Goal: Task Accomplishment & Management: Manage account settings

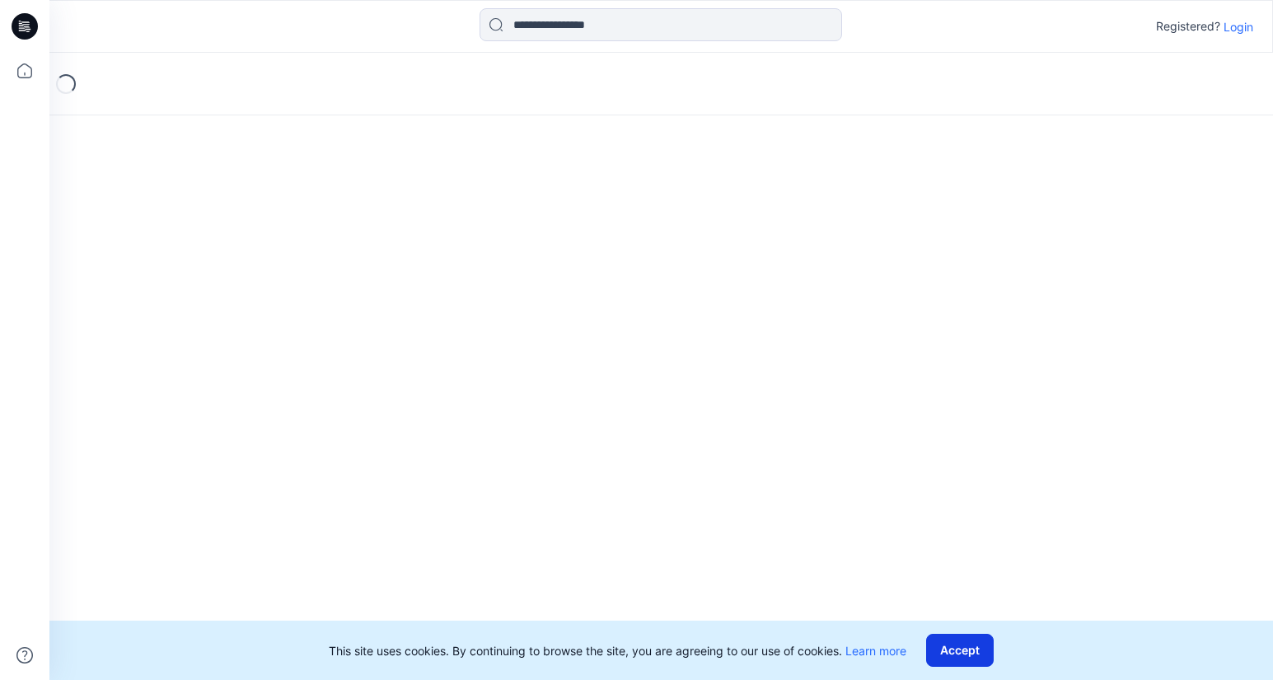
click at [990, 653] on button "Accept" at bounding box center [960, 650] width 68 height 33
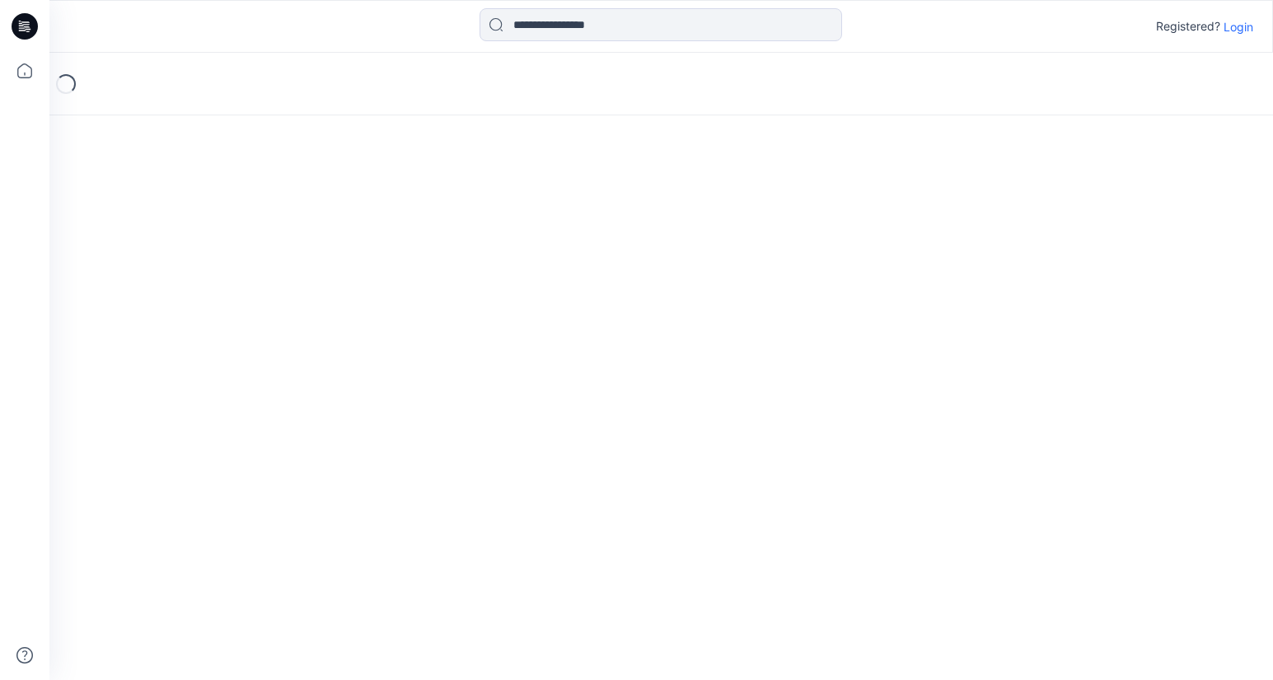
click at [1244, 25] on p "Login" at bounding box center [1239, 26] width 30 height 17
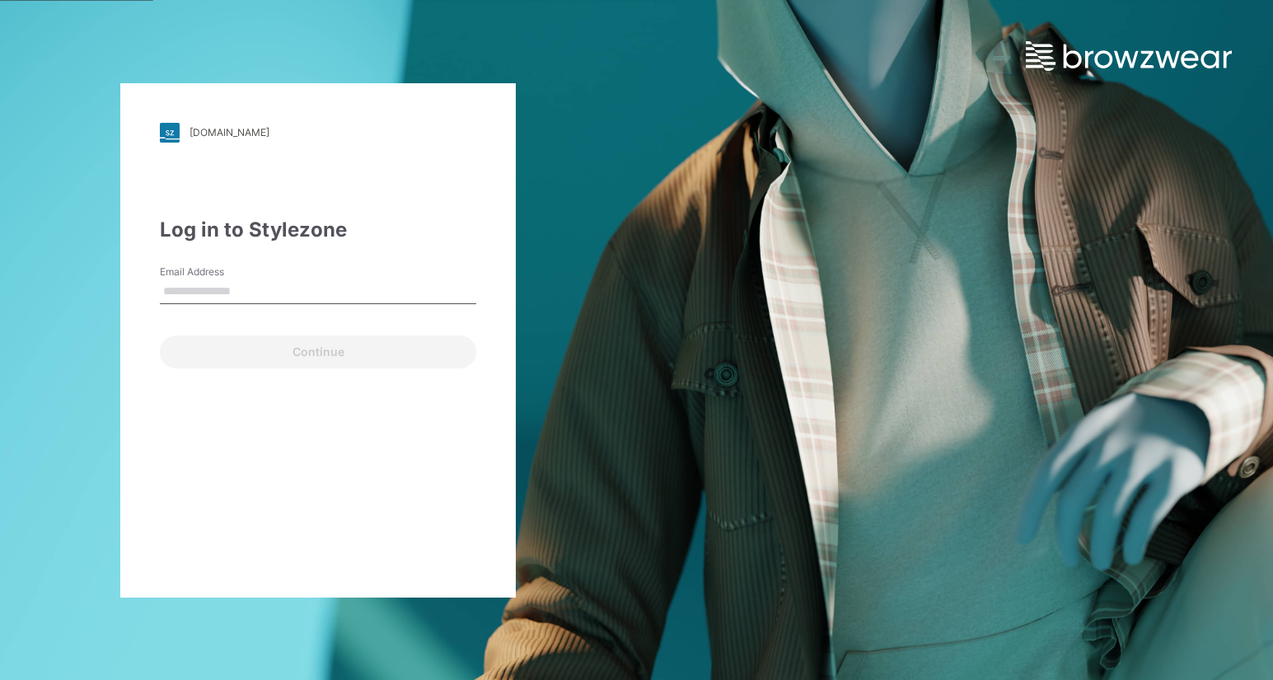
click at [197, 293] on input "Email Address" at bounding box center [318, 291] width 316 height 25
type input "**********"
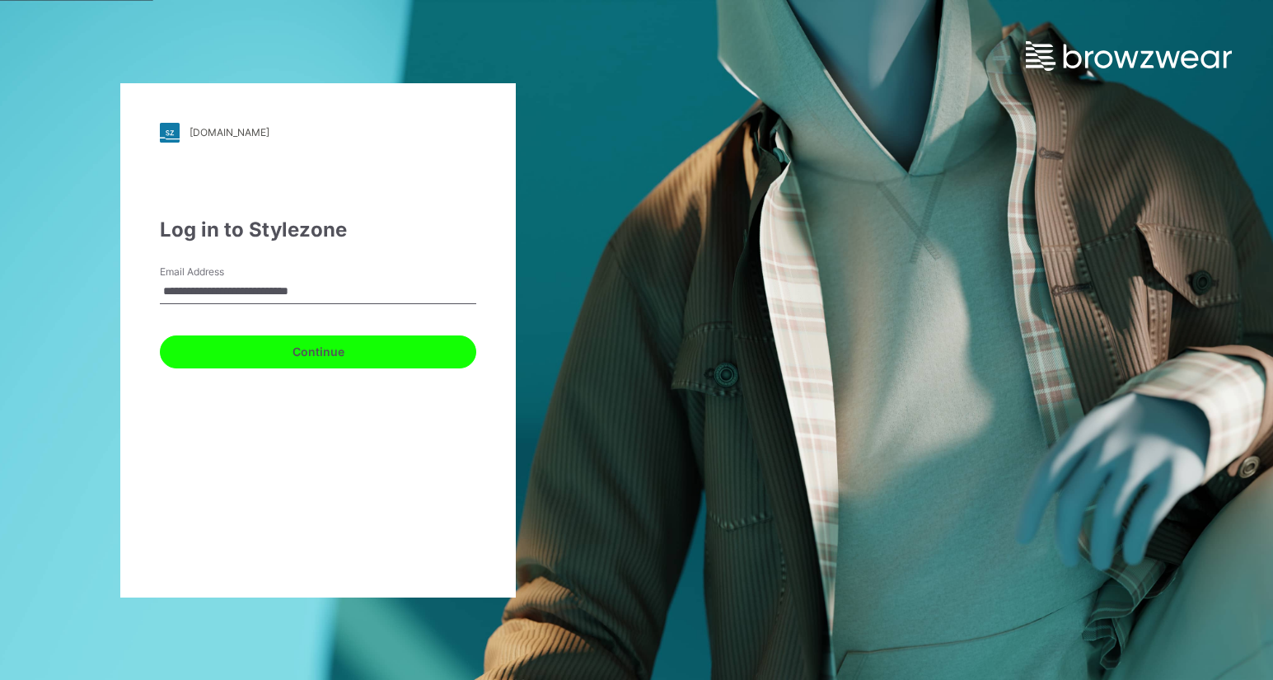
click at [326, 354] on button "Continue" at bounding box center [318, 351] width 316 height 33
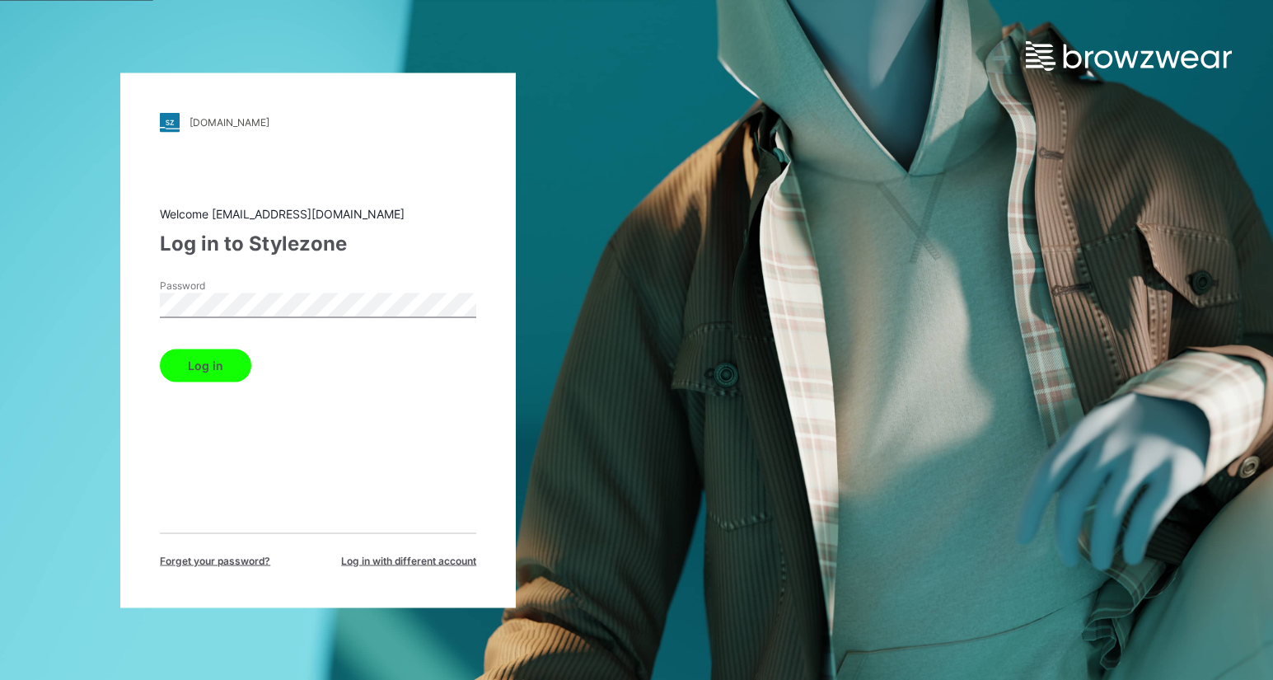
click at [201, 363] on button "Log in" at bounding box center [205, 365] width 91 height 33
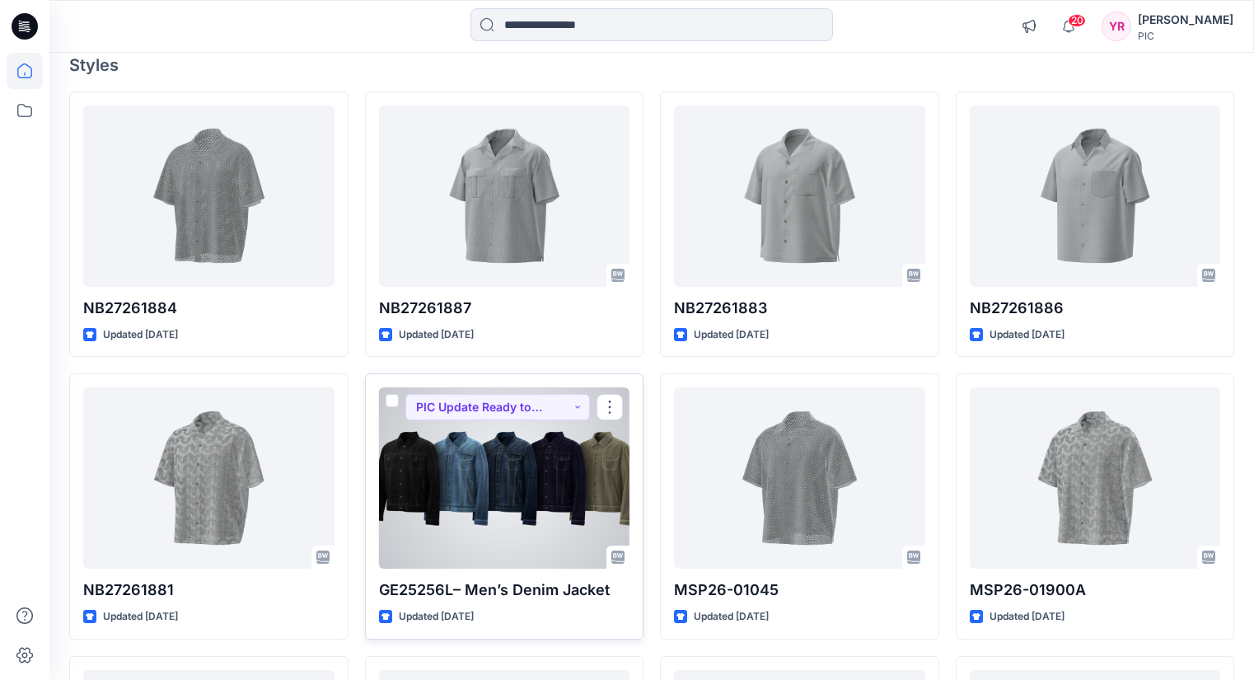
scroll to position [247, 0]
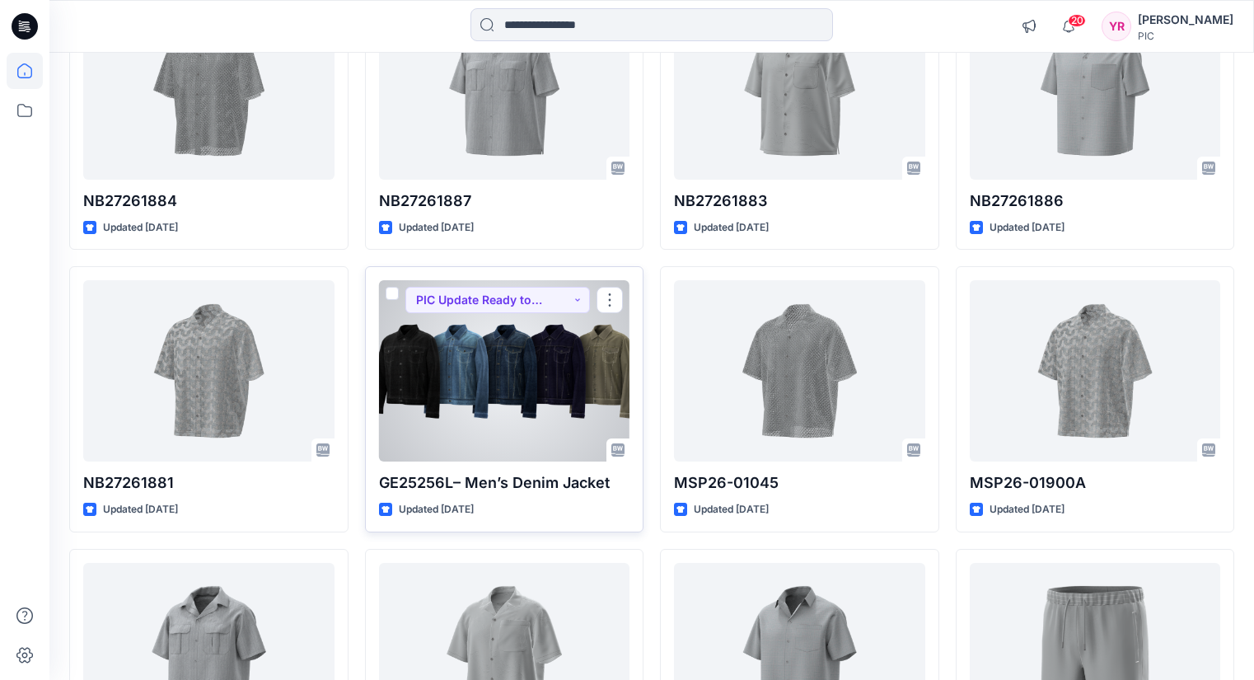
click at [515, 388] on div at bounding box center [504, 370] width 251 height 181
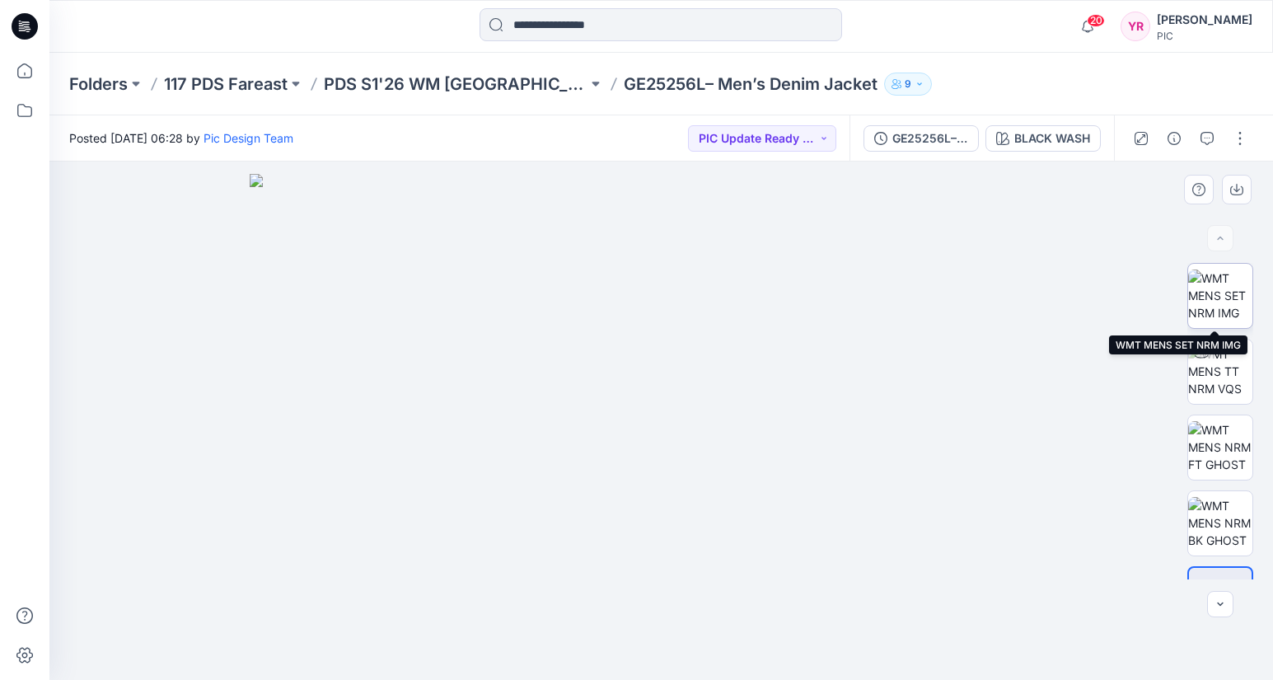
click at [1207, 292] on img at bounding box center [1220, 295] width 64 height 52
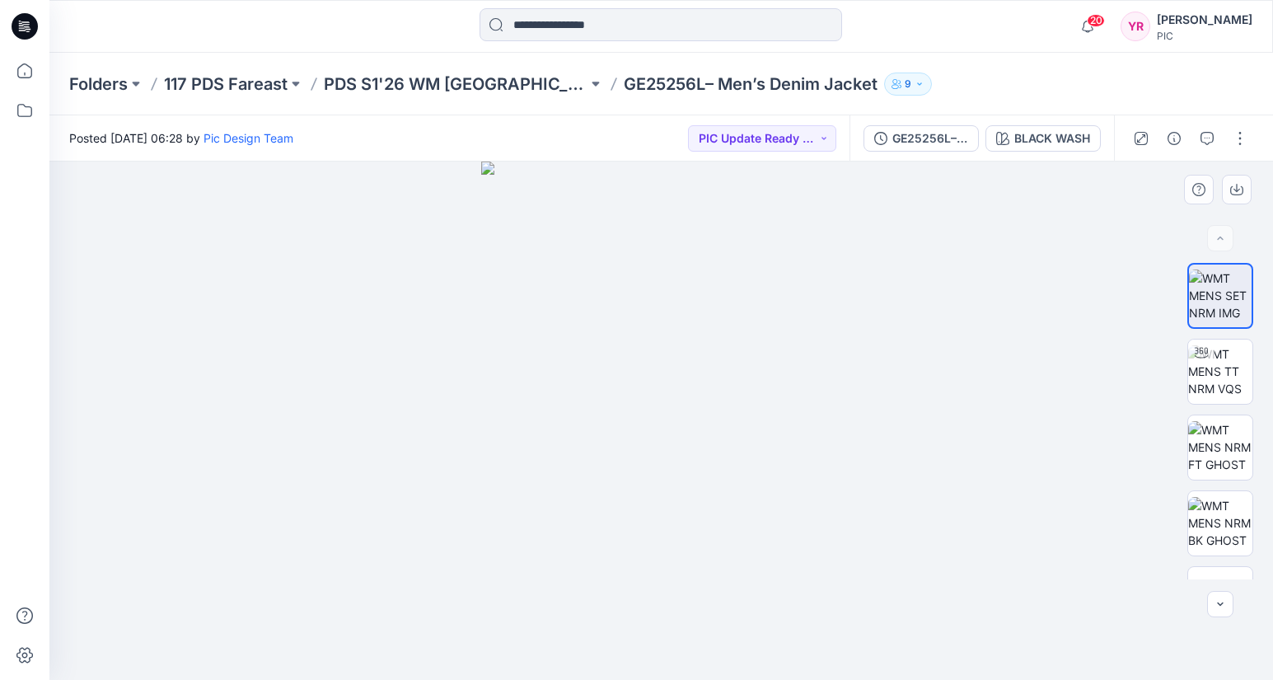
click at [888, 433] on div at bounding box center [661, 421] width 1224 height 518
click at [1220, 439] on img at bounding box center [1220, 447] width 64 height 52
click at [767, 352] on img at bounding box center [661, 345] width 834 height 669
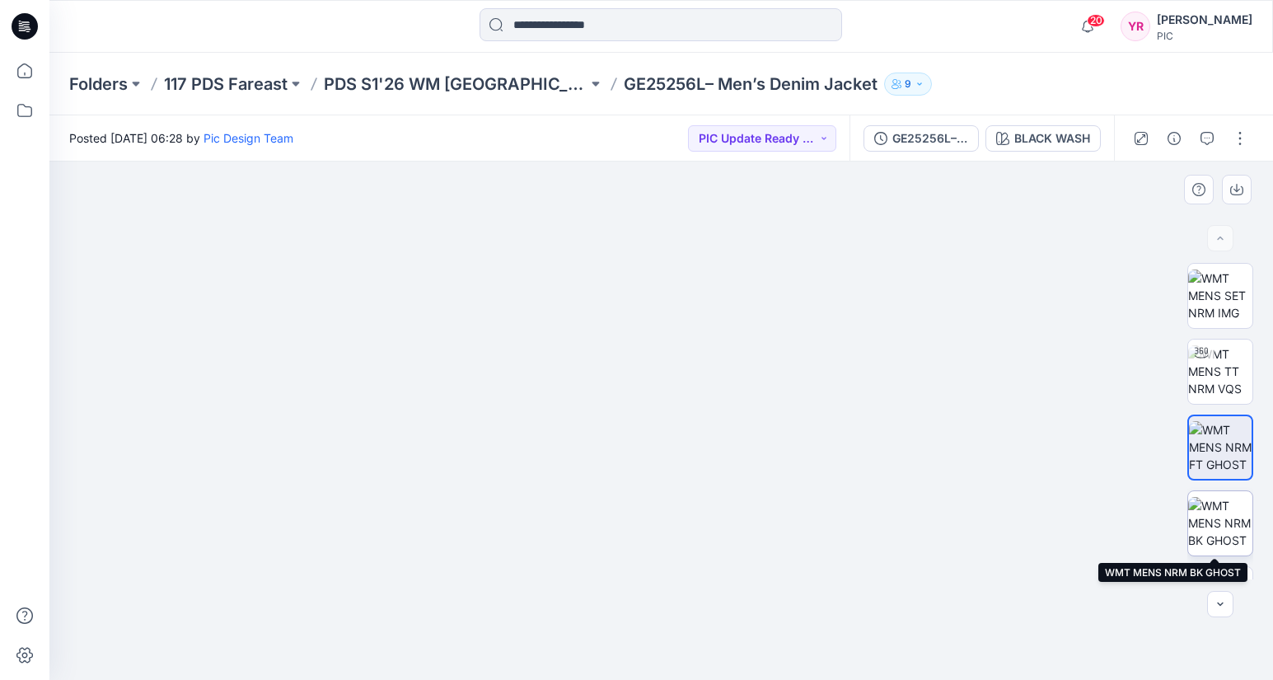
click at [1210, 520] on img at bounding box center [1220, 523] width 64 height 52
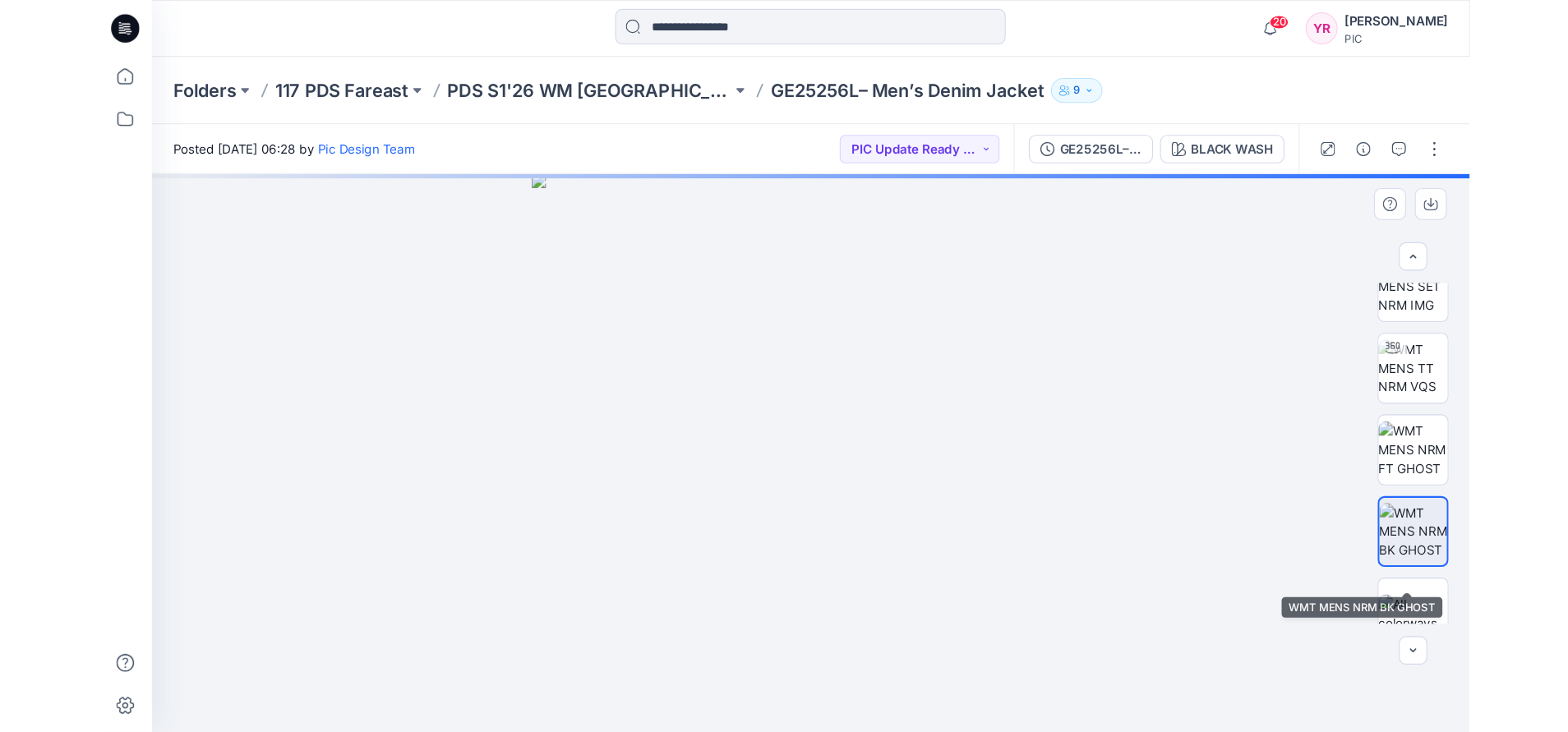
scroll to position [53, 0]
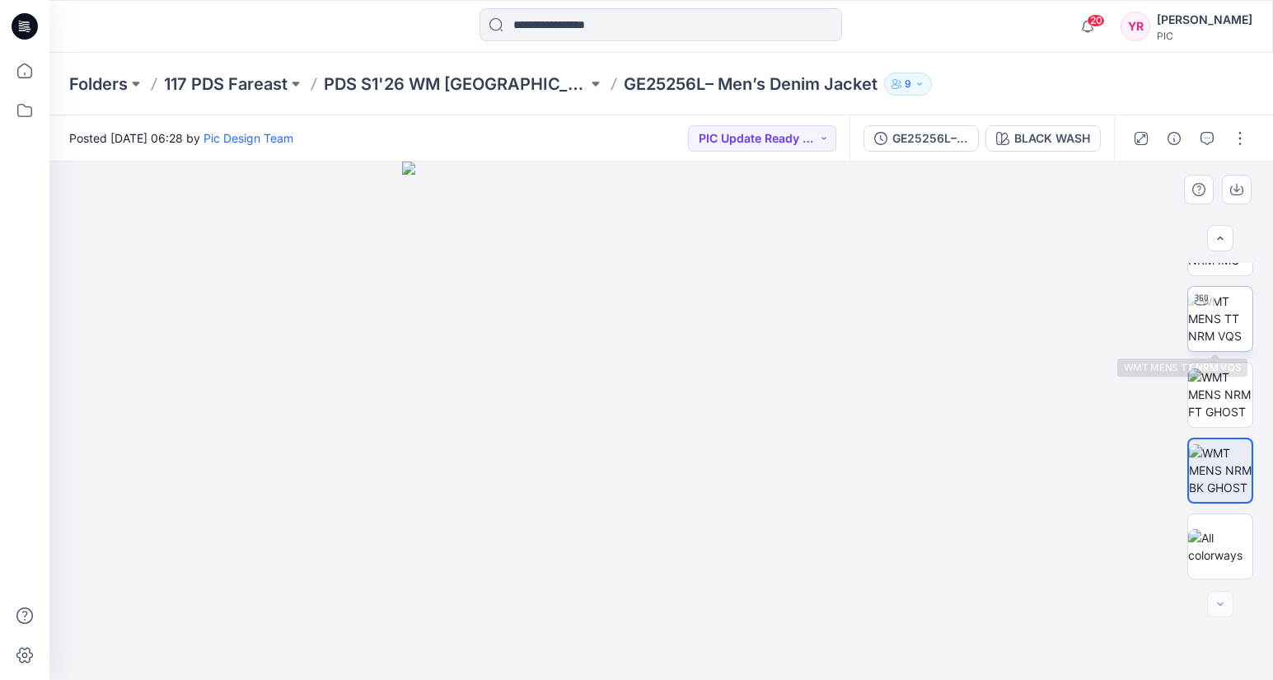
click at [1226, 326] on img at bounding box center [1220, 319] width 64 height 52
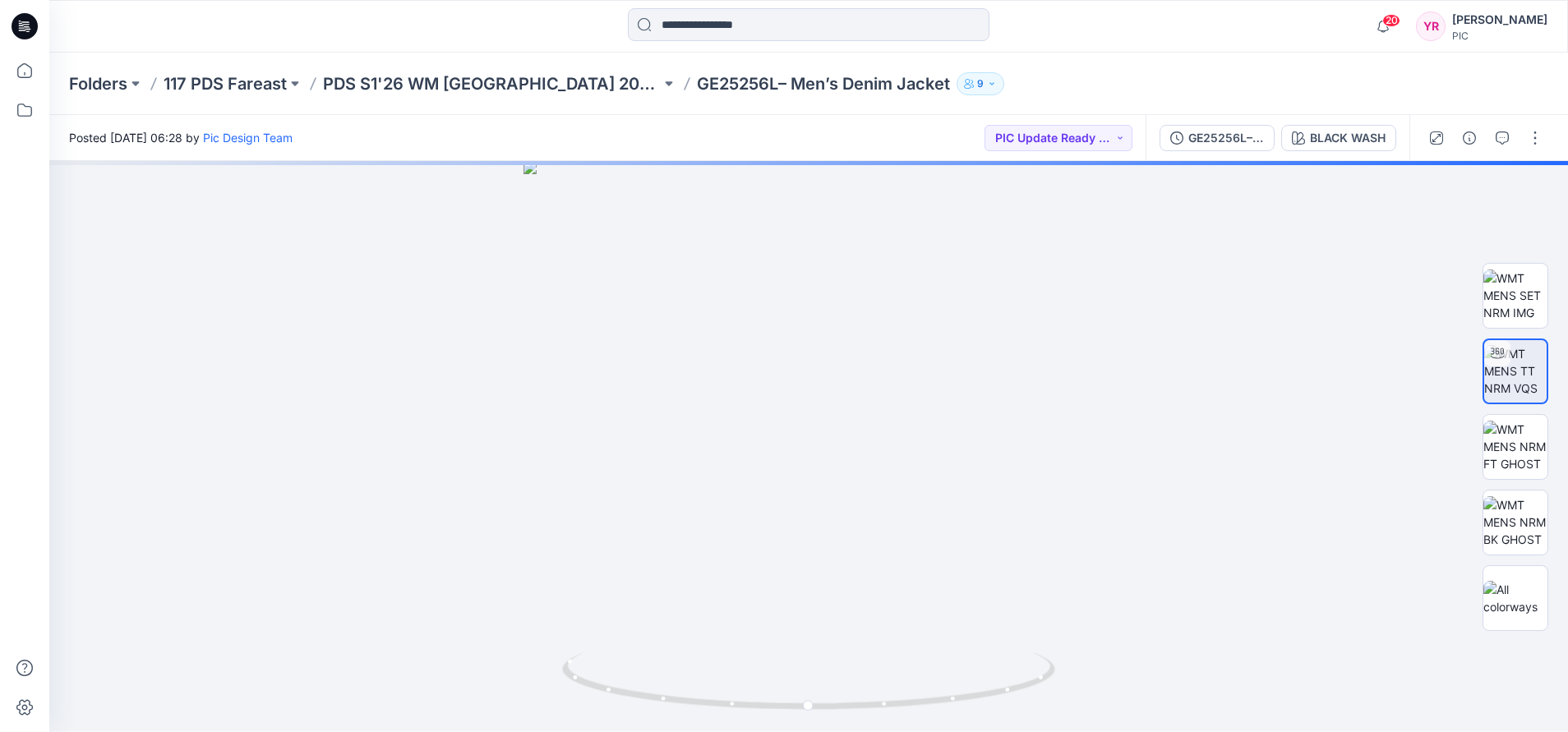
scroll to position [0, 0]
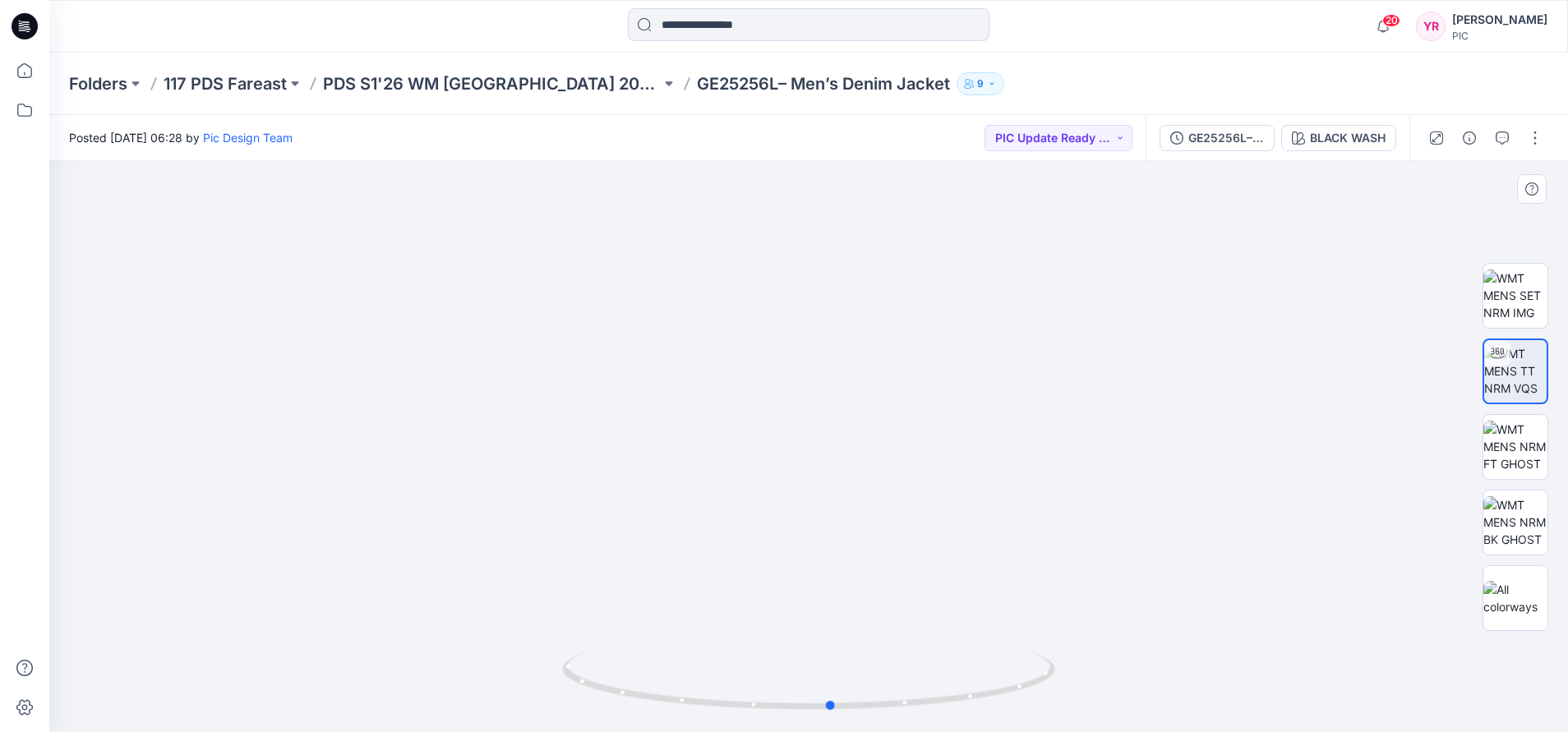
drag, startPoint x: 810, startPoint y: 710, endPoint x: 1325, endPoint y: 550, distance: 539.3
click at [1269, 550] on div at bounding box center [808, 447] width 1519 height 571
click at [1120, 132] on button "PIC Update Ready to Review" at bounding box center [1058, 138] width 148 height 26
click at [1063, 217] on p "Accepted" at bounding box center [1044, 213] width 53 height 21
click at [1269, 308] on div at bounding box center [808, 447] width 1519 height 571
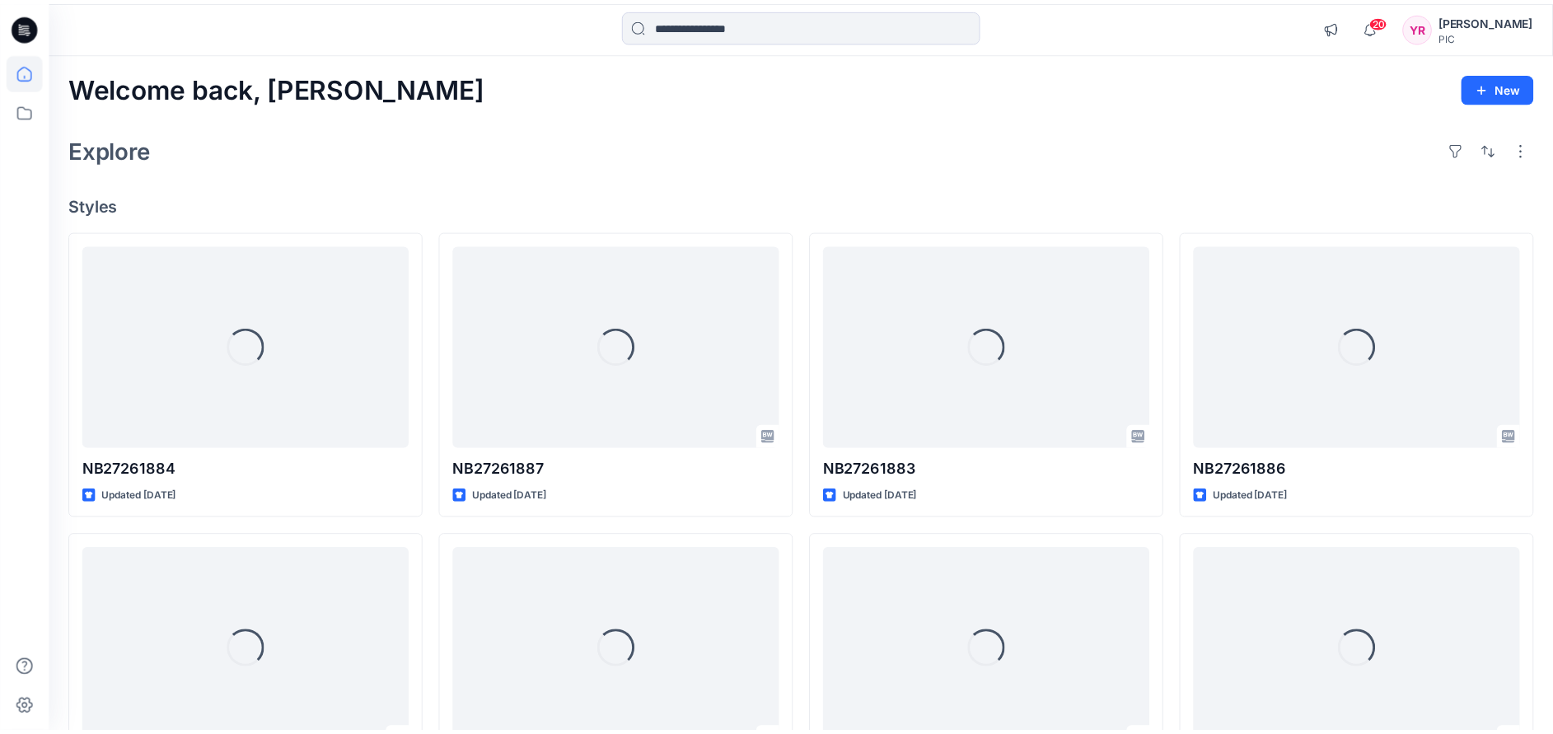
scroll to position [247, 0]
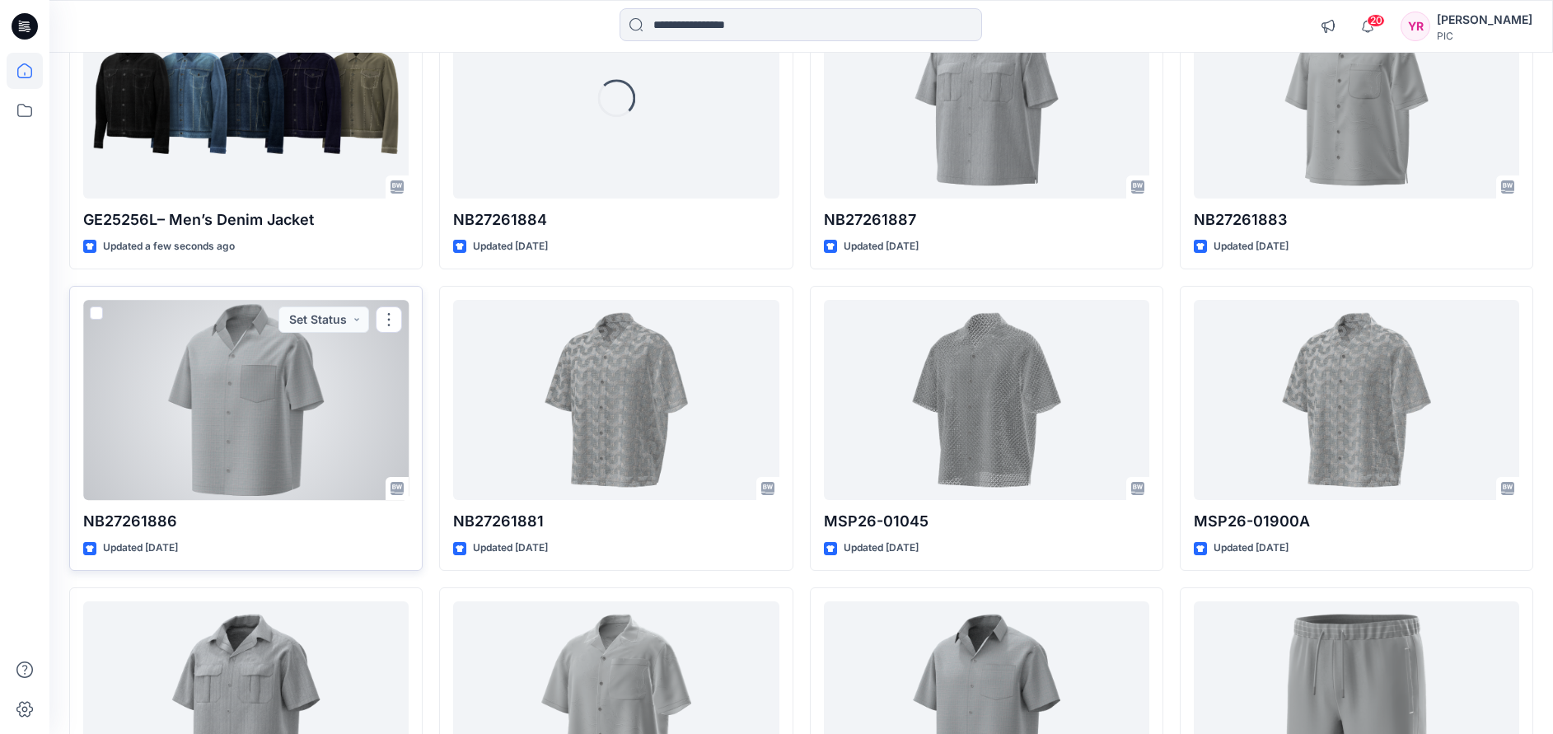
click at [283, 410] on div at bounding box center [245, 400] width 325 height 201
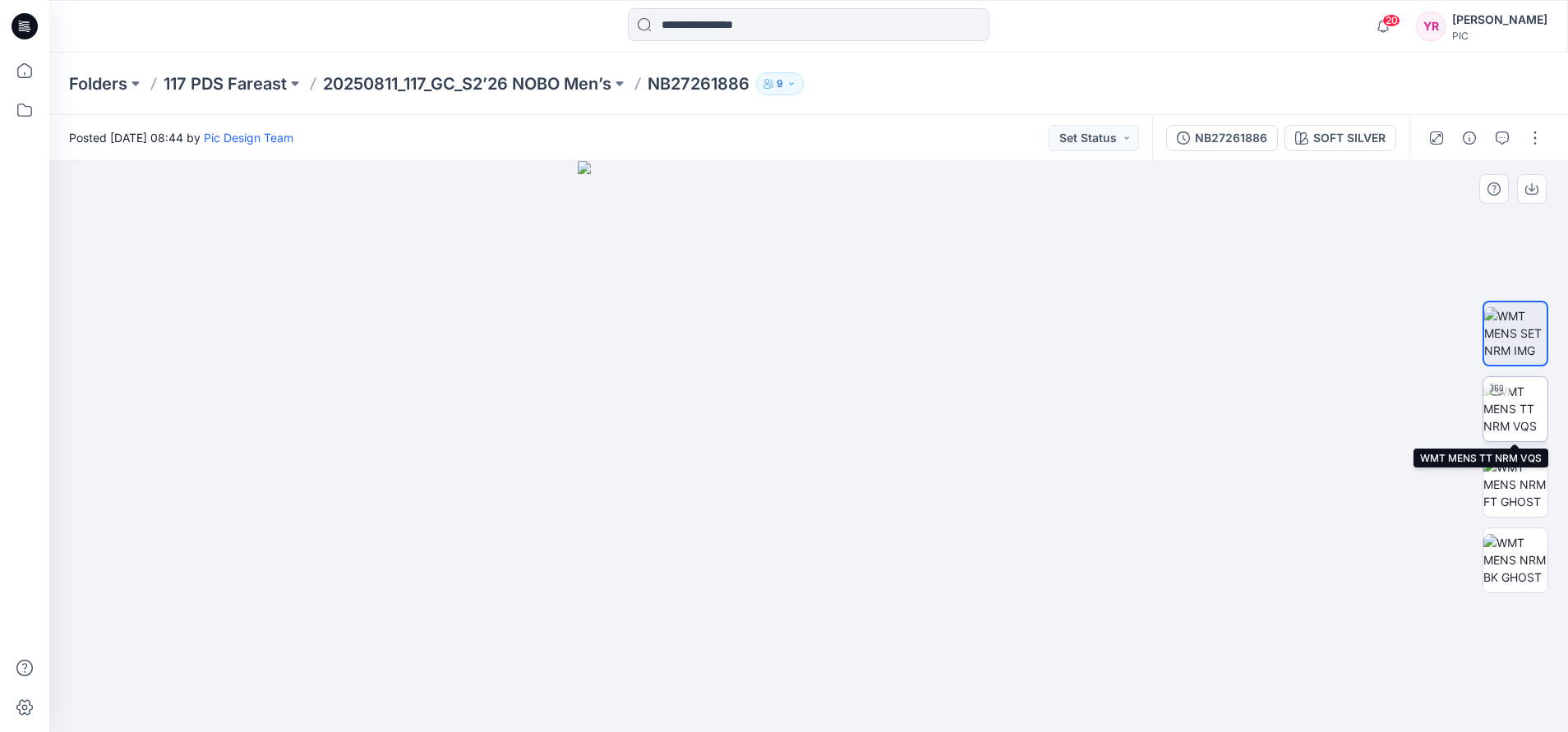
click at [1269, 393] on img at bounding box center [1515, 409] width 64 height 52
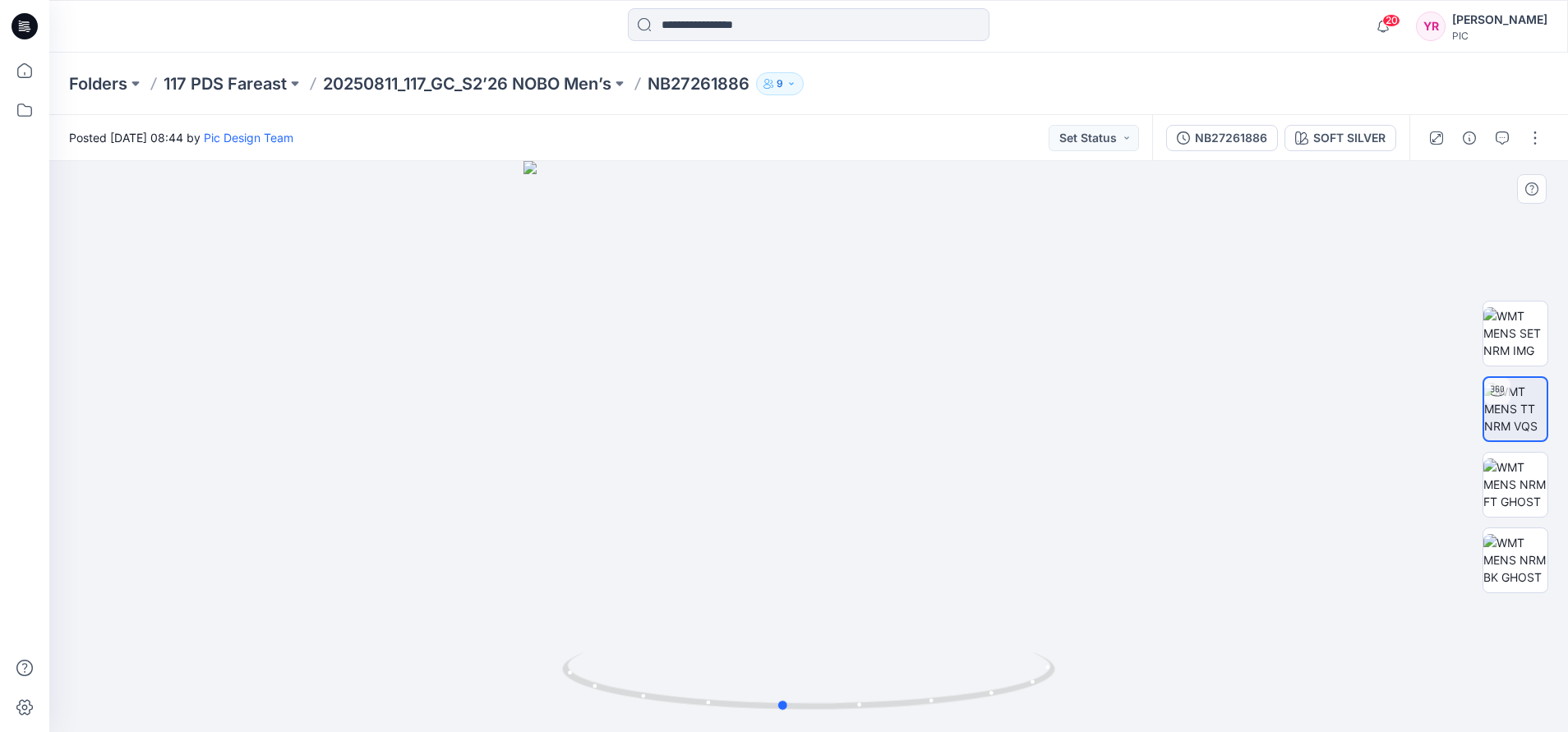
drag, startPoint x: 814, startPoint y: 719, endPoint x: 1281, endPoint y: 609, distance: 479.8
click at [1269, 609] on div at bounding box center [808, 447] width 1519 height 571
click at [1119, 133] on button "Set Status" at bounding box center [1093, 138] width 91 height 26
click at [1063, 208] on p "Accepted" at bounding box center [1051, 213] width 53 height 21
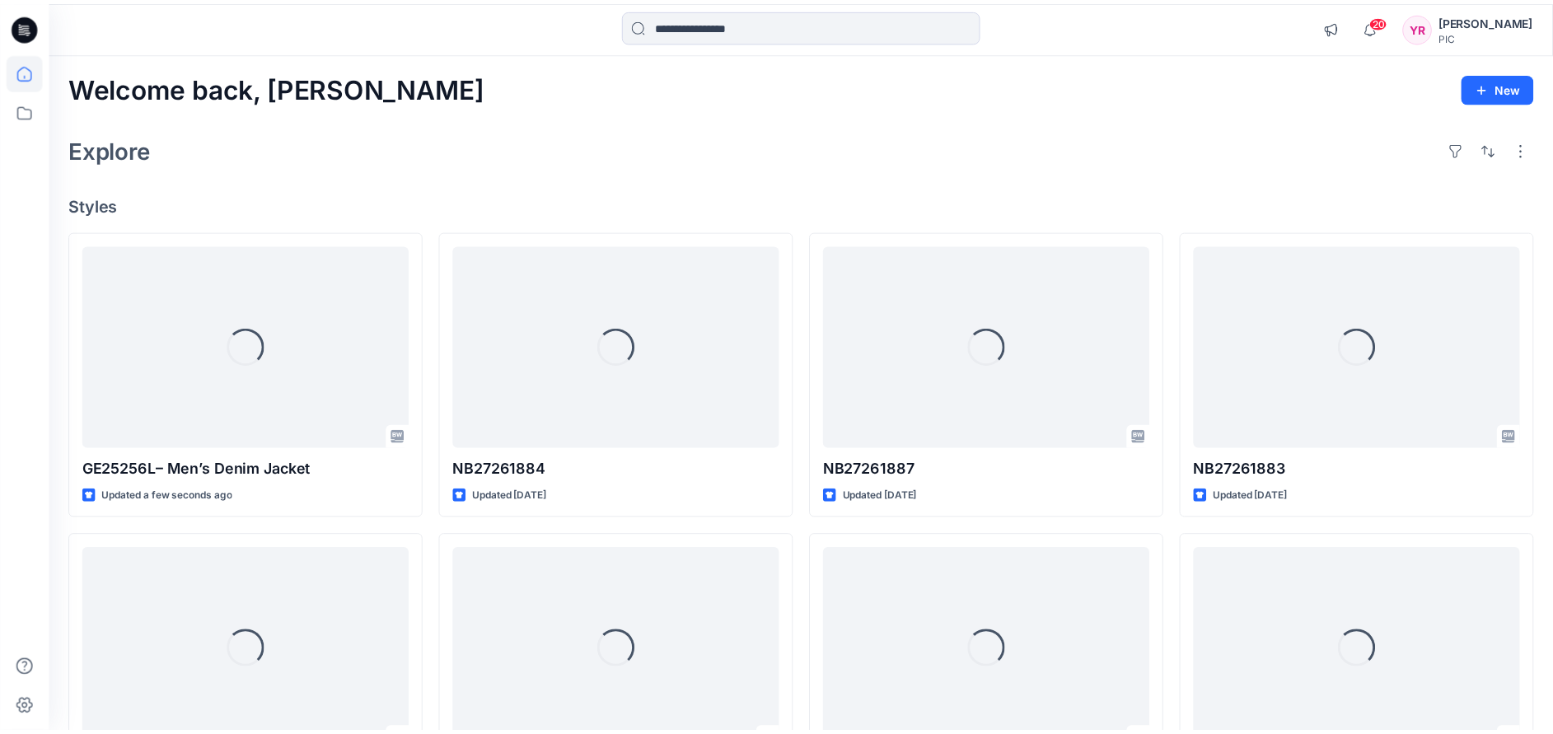
scroll to position [247, 0]
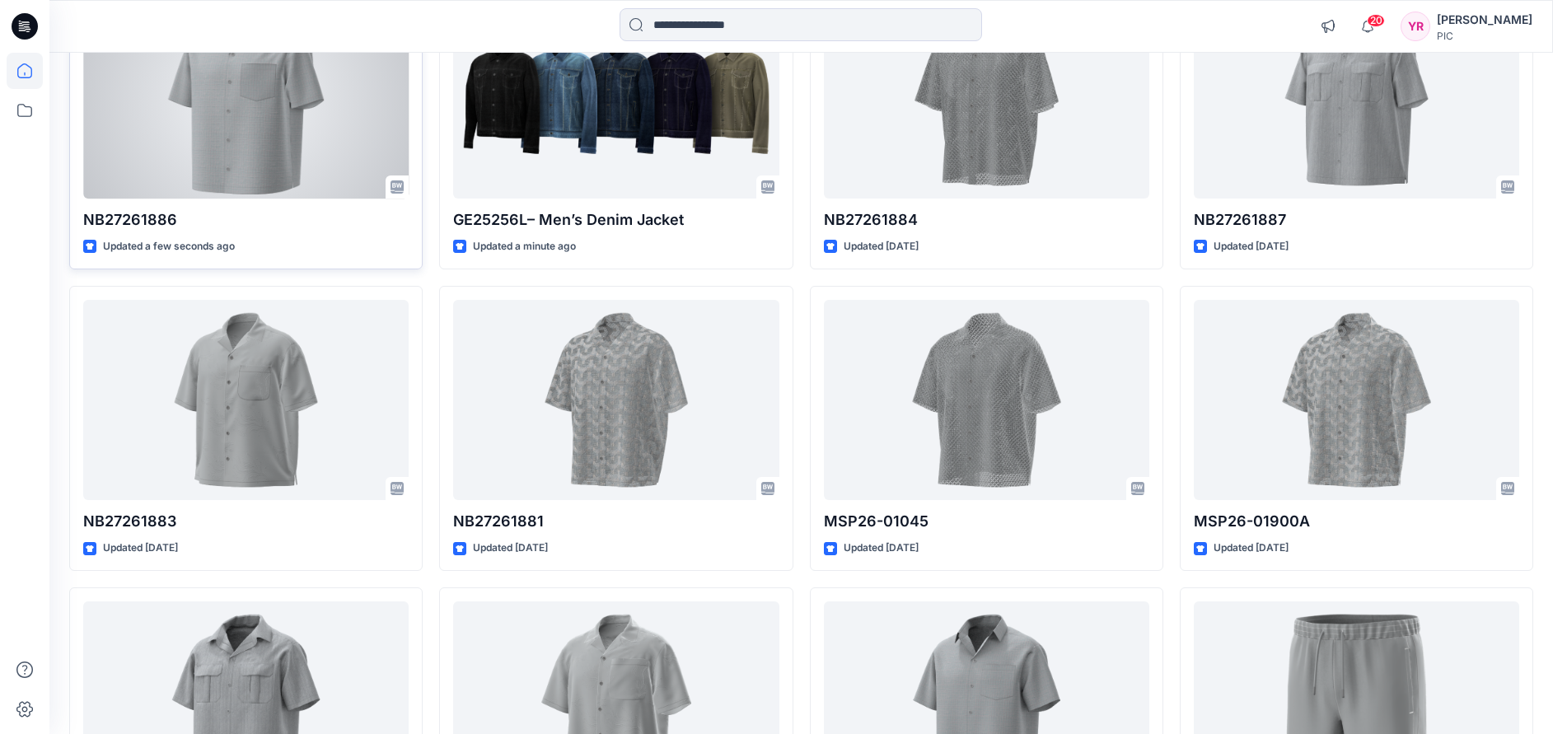
click at [223, 180] on div at bounding box center [245, 98] width 325 height 201
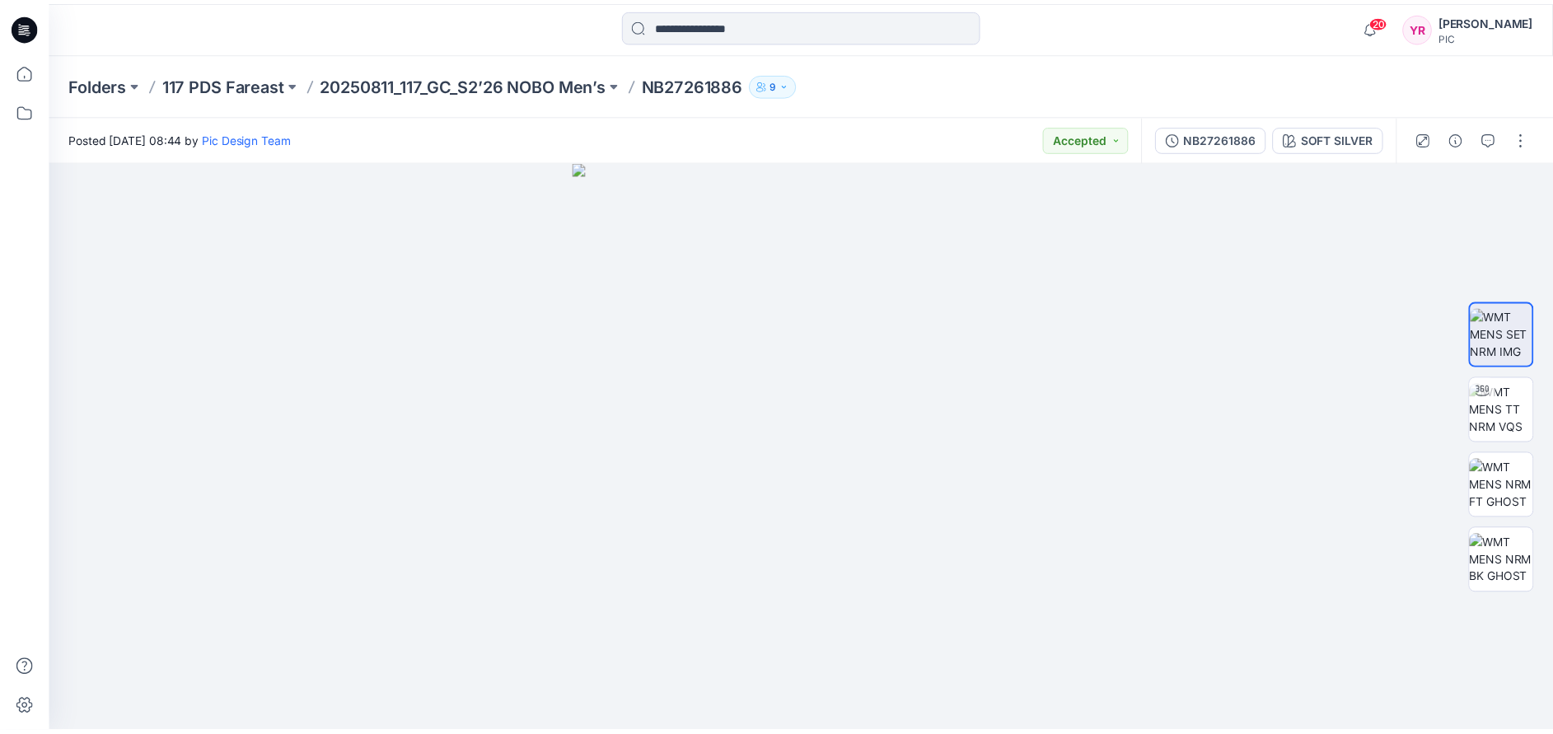
scroll to position [247, 0]
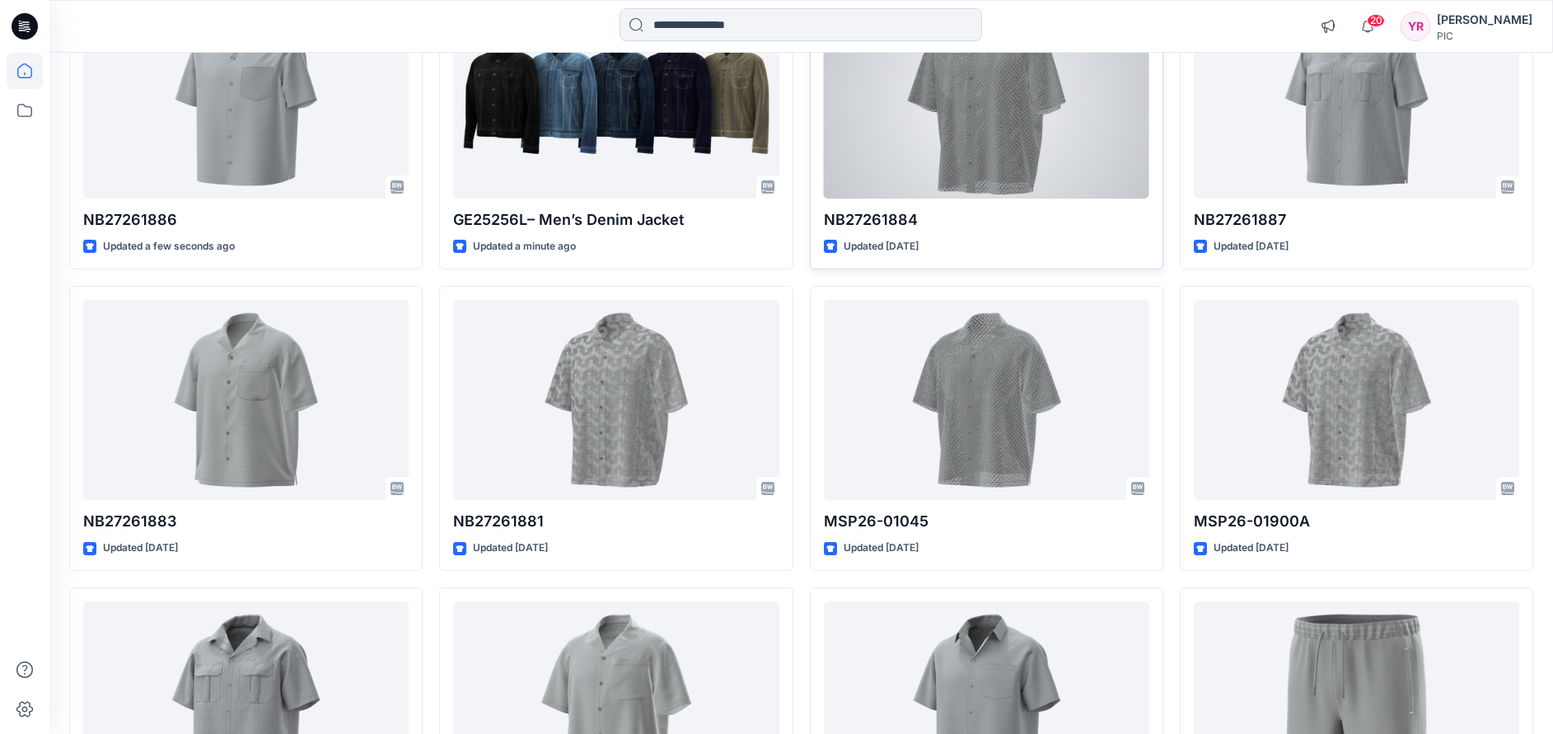
click at [1082, 137] on div at bounding box center [986, 98] width 325 height 201
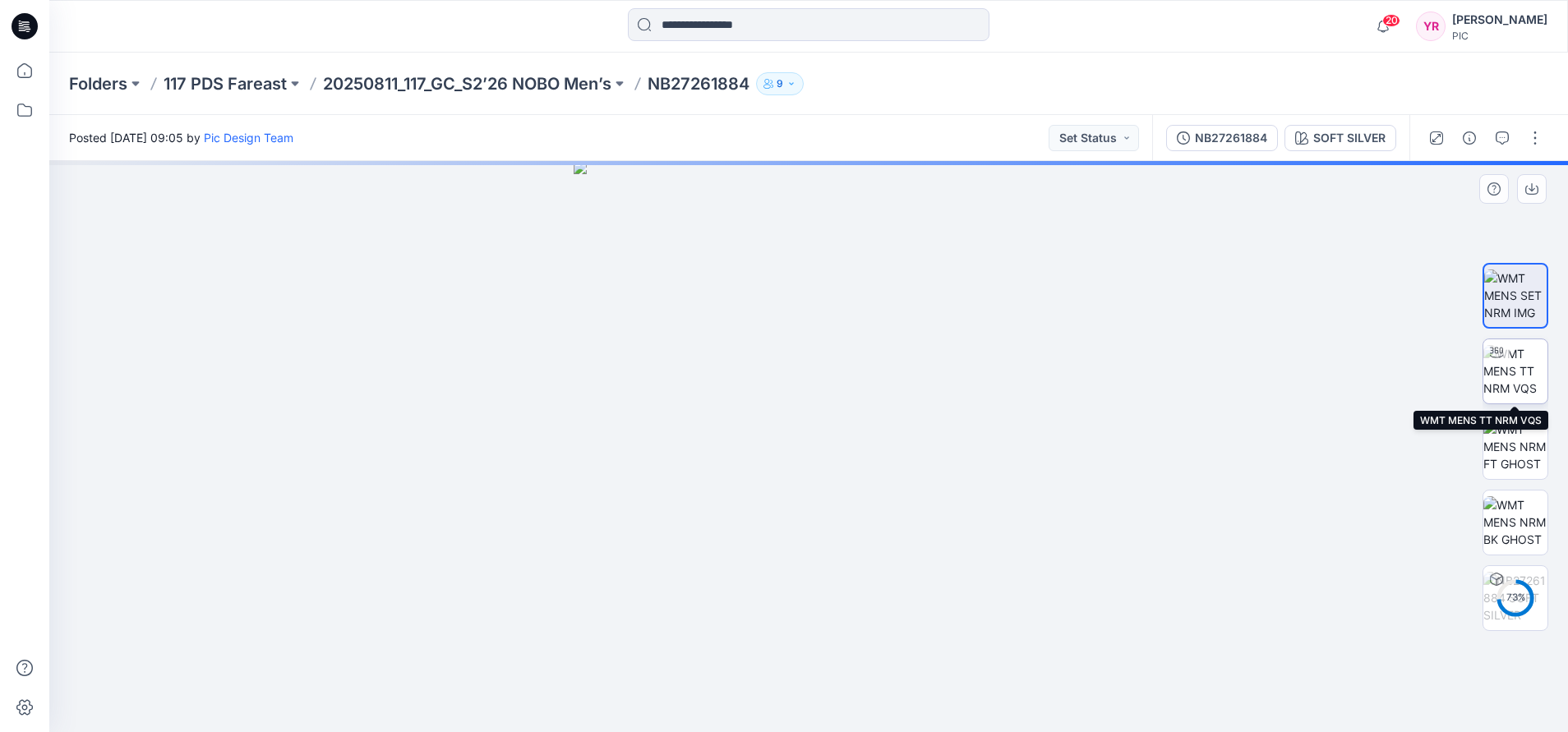
click at [1269, 366] on img at bounding box center [1515, 371] width 64 height 52
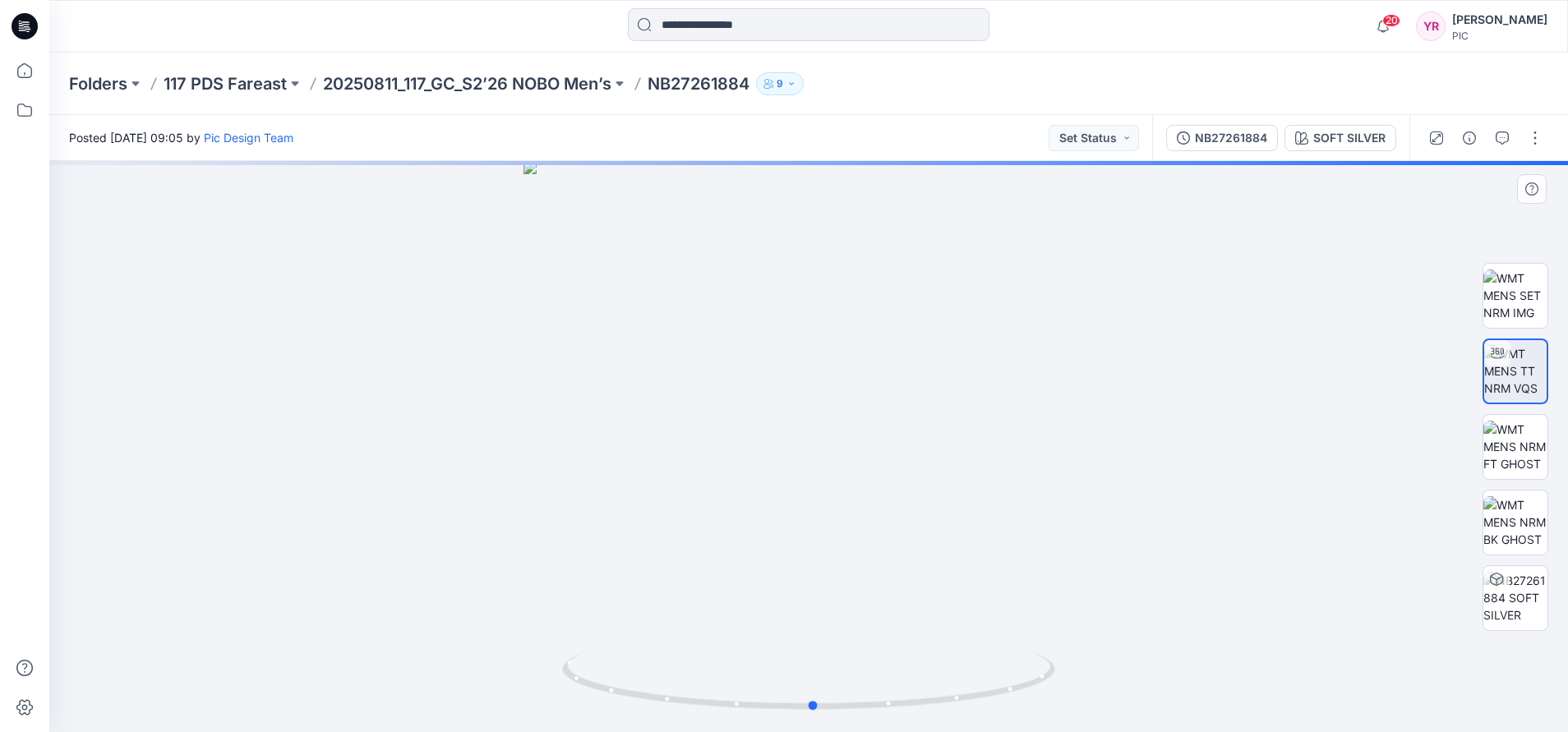
drag, startPoint x: 814, startPoint y: 713, endPoint x: 1312, endPoint y: 500, distance: 541.6
click at [1269, 500] on div at bounding box center [808, 447] width 1519 height 571
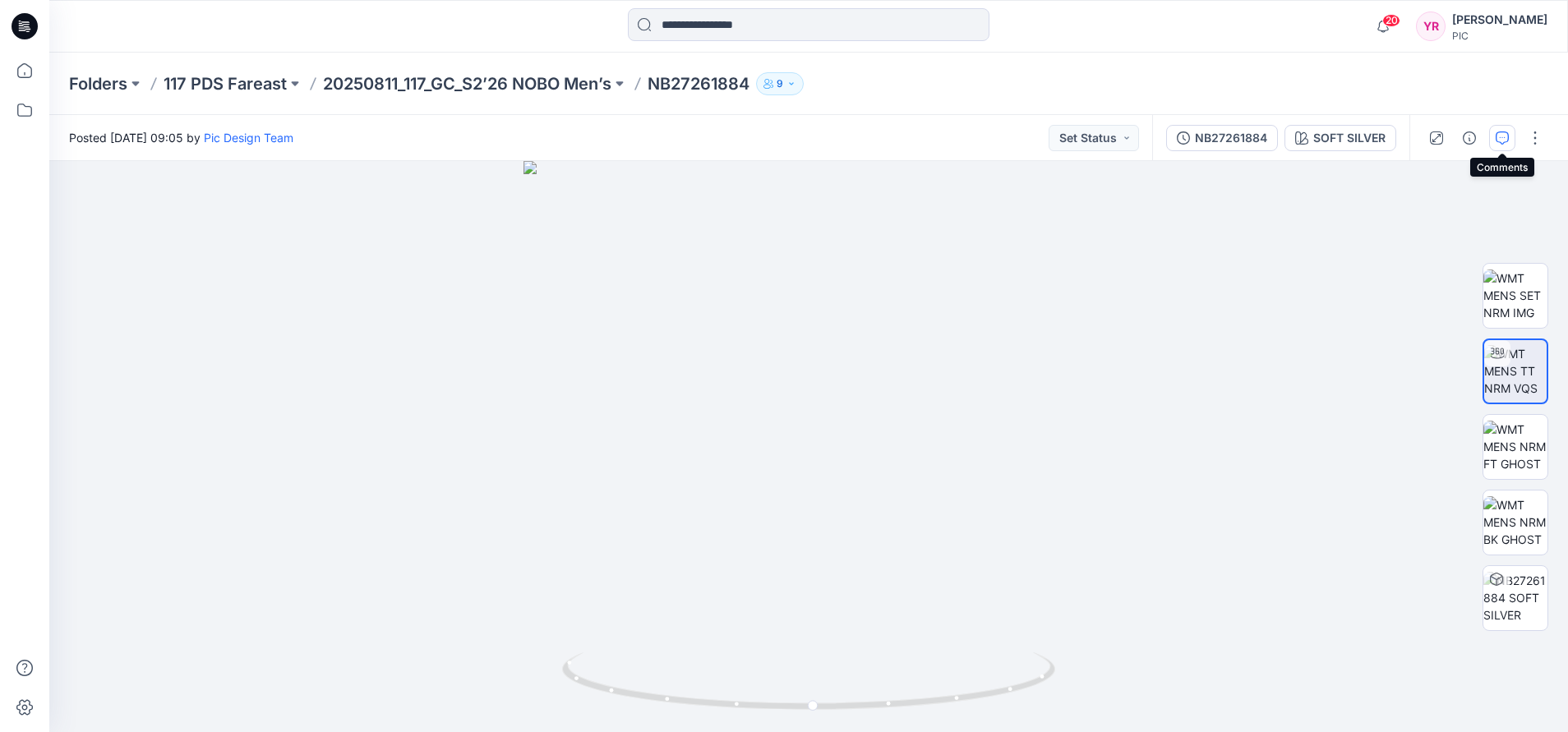
click at [1269, 143] on icon "button" at bounding box center [1502, 138] width 13 height 13
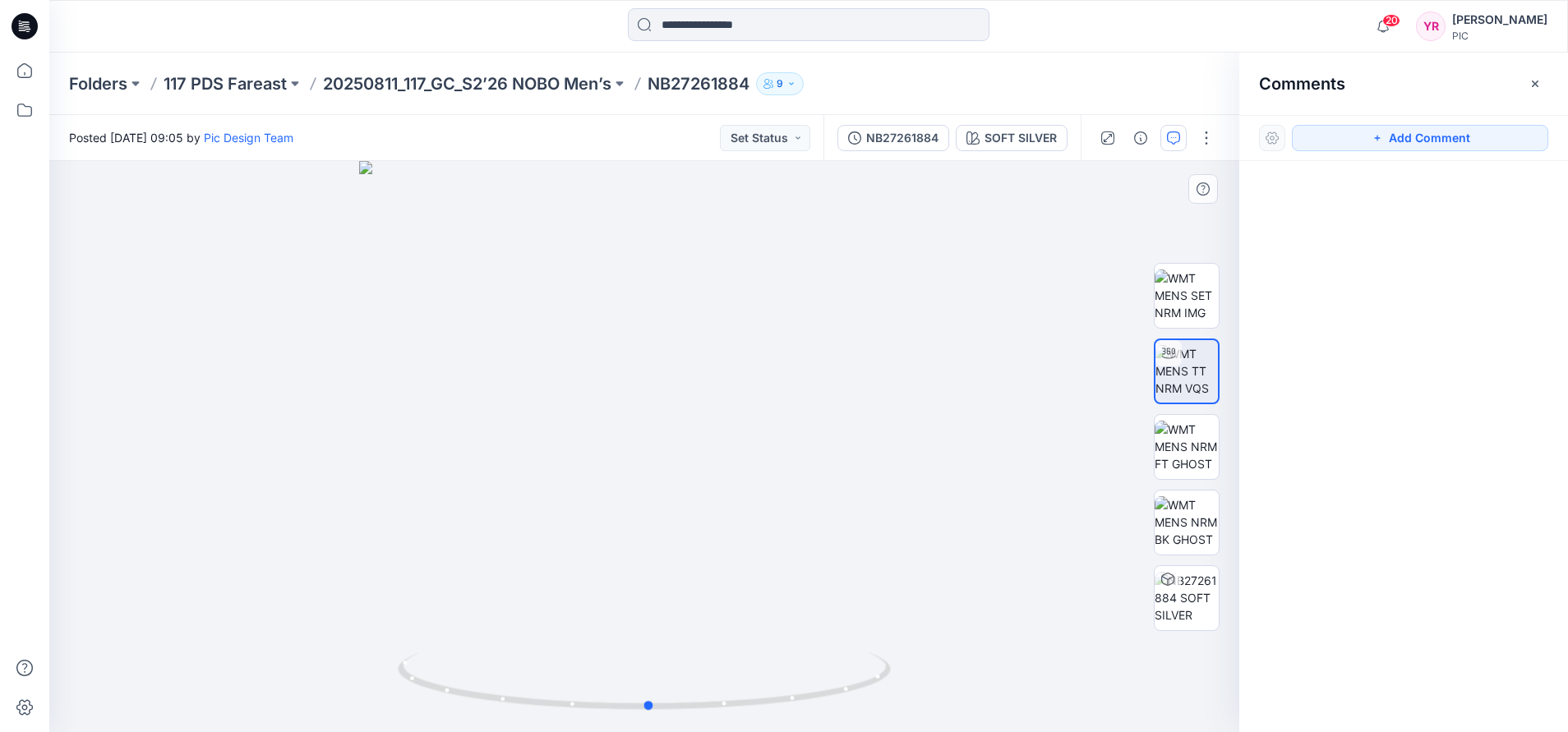
click at [764, 429] on div at bounding box center [643, 447] width 1190 height 571
click at [1269, 141] on button "Add Comment" at bounding box center [1419, 138] width 256 height 26
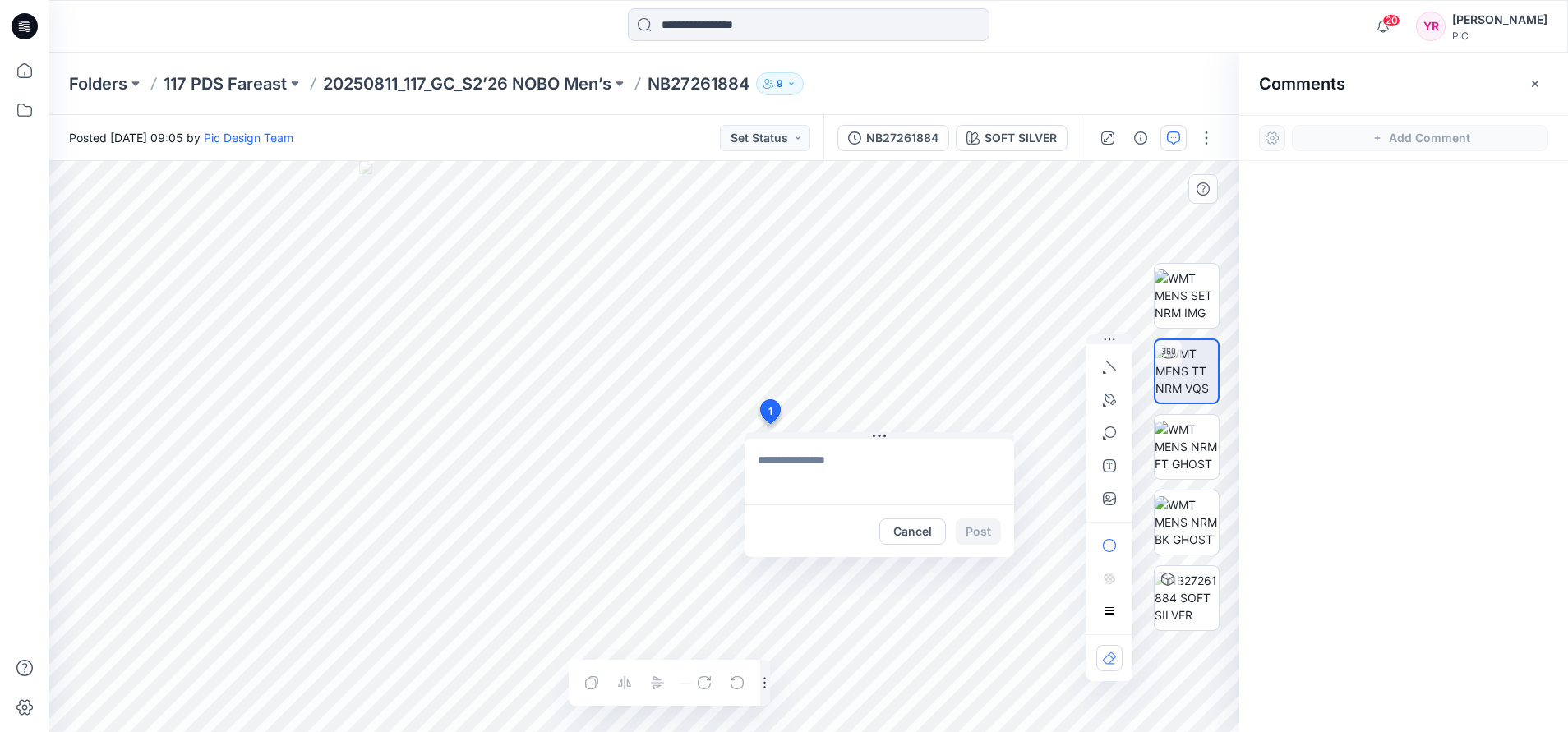
click at [769, 424] on div "1 Cancel Post Layer 1" at bounding box center [643, 447] width 1190 height 571
type textarea "**********"
click at [972, 536] on button "Post" at bounding box center [978, 532] width 45 height 26
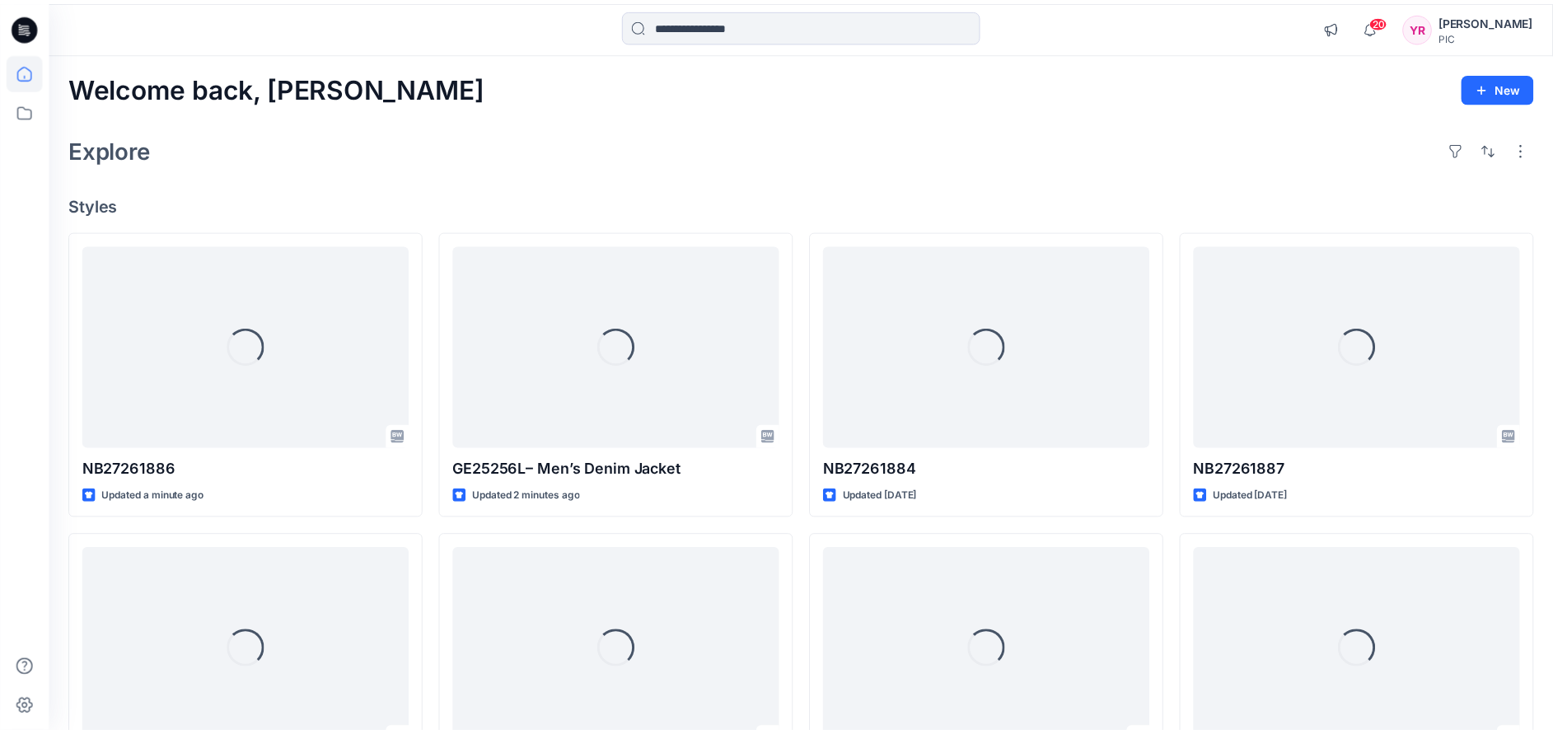
scroll to position [247, 0]
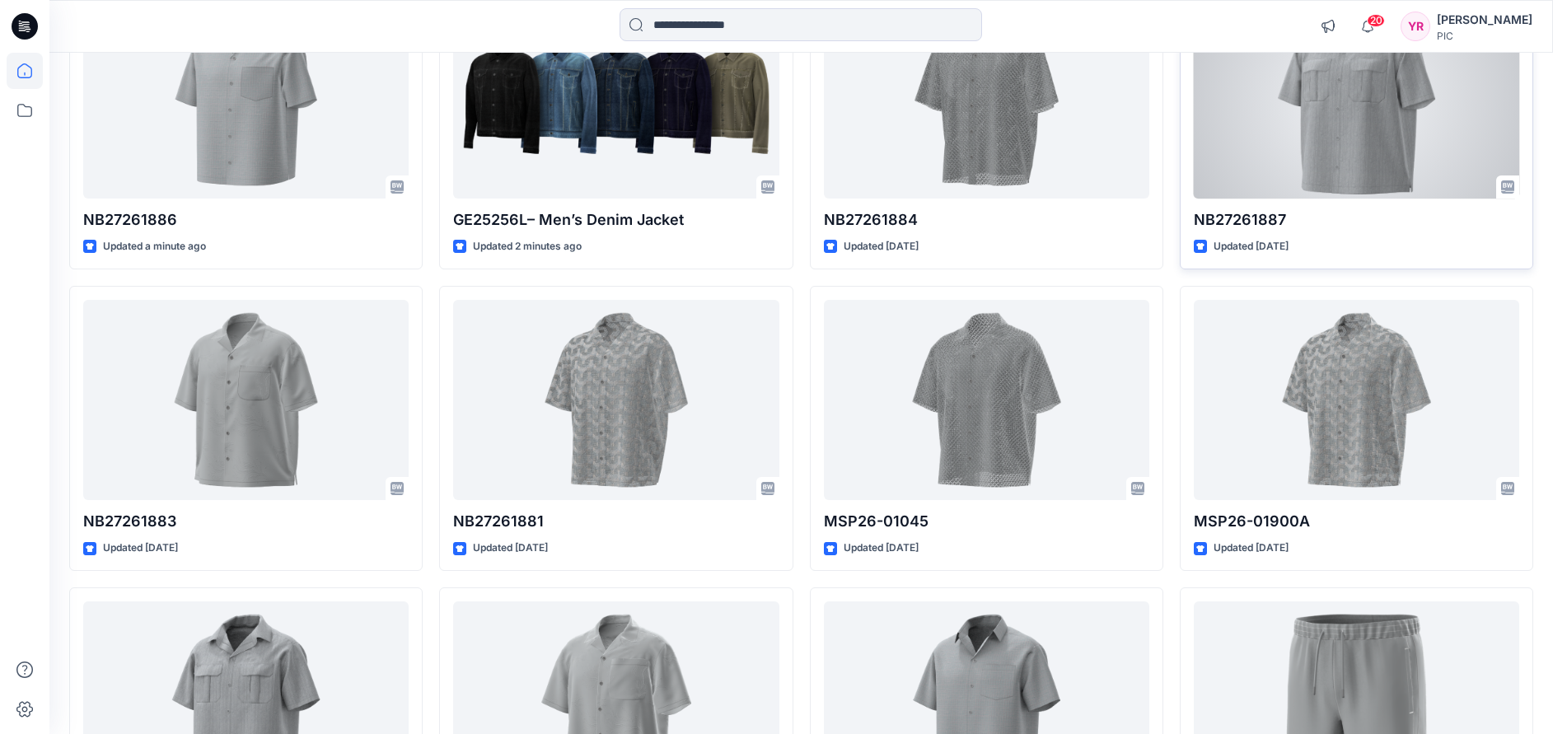
click at [1272, 114] on div at bounding box center [1356, 98] width 325 height 201
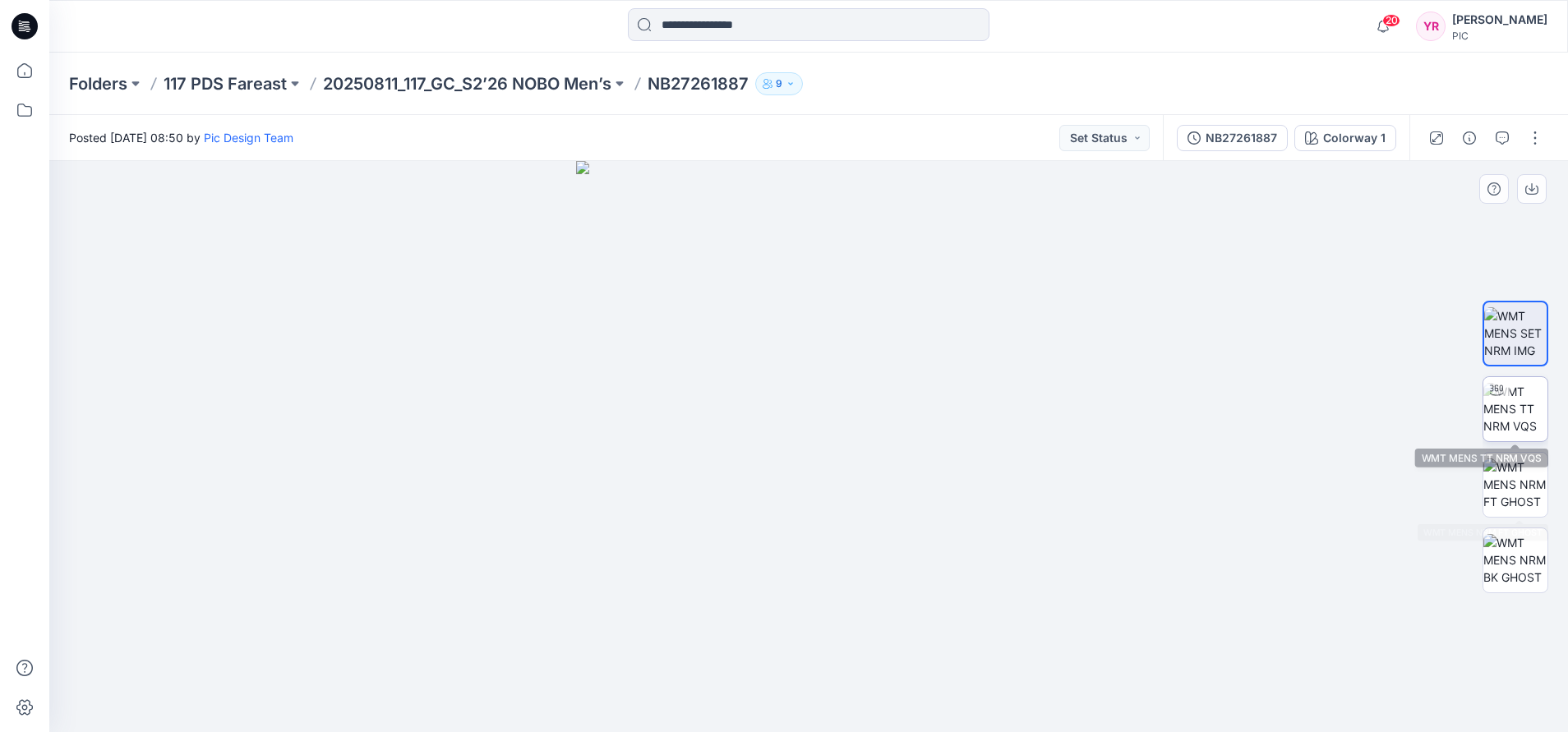
click at [1269, 424] on img at bounding box center [1515, 409] width 64 height 52
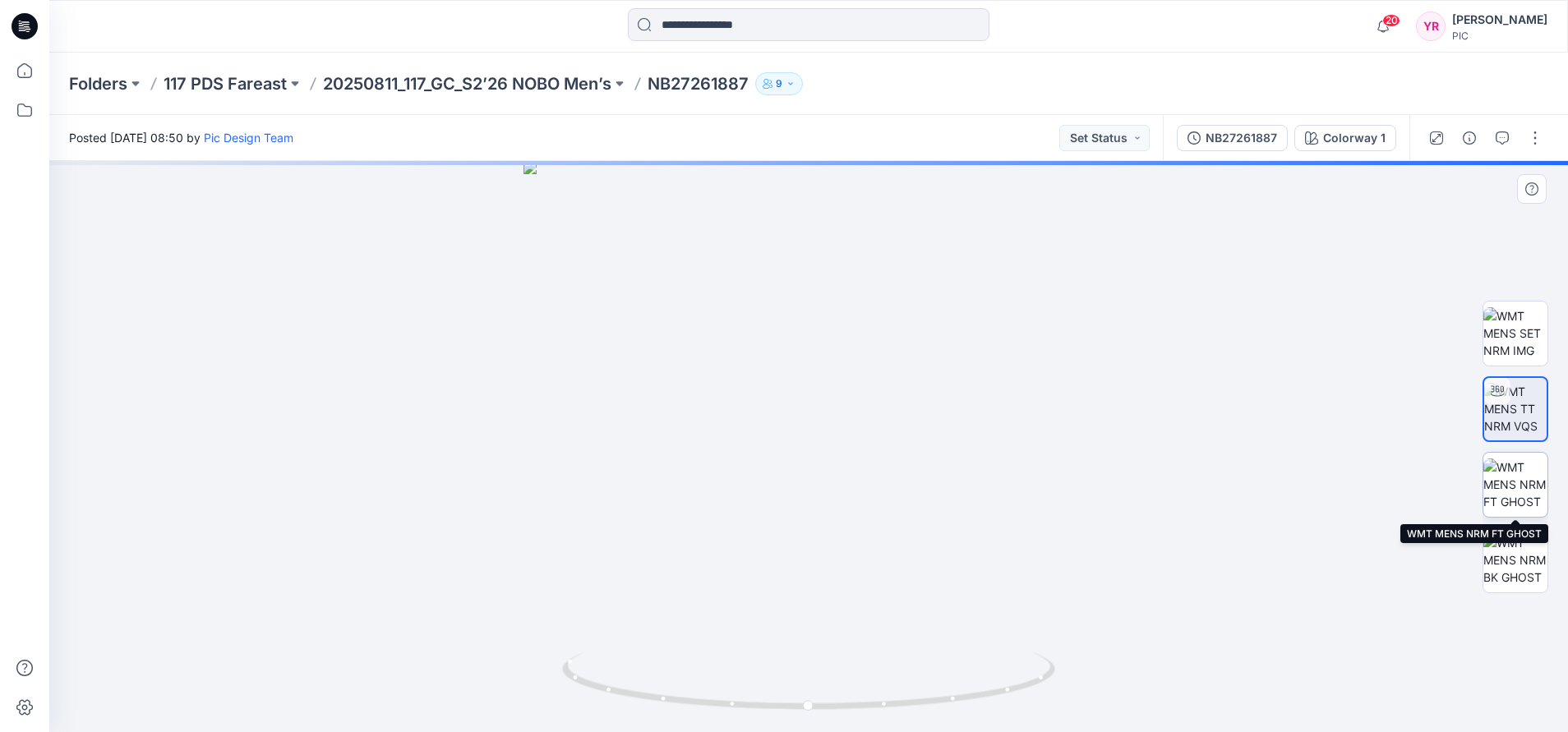
click at [1269, 481] on img at bounding box center [1515, 485] width 64 height 52
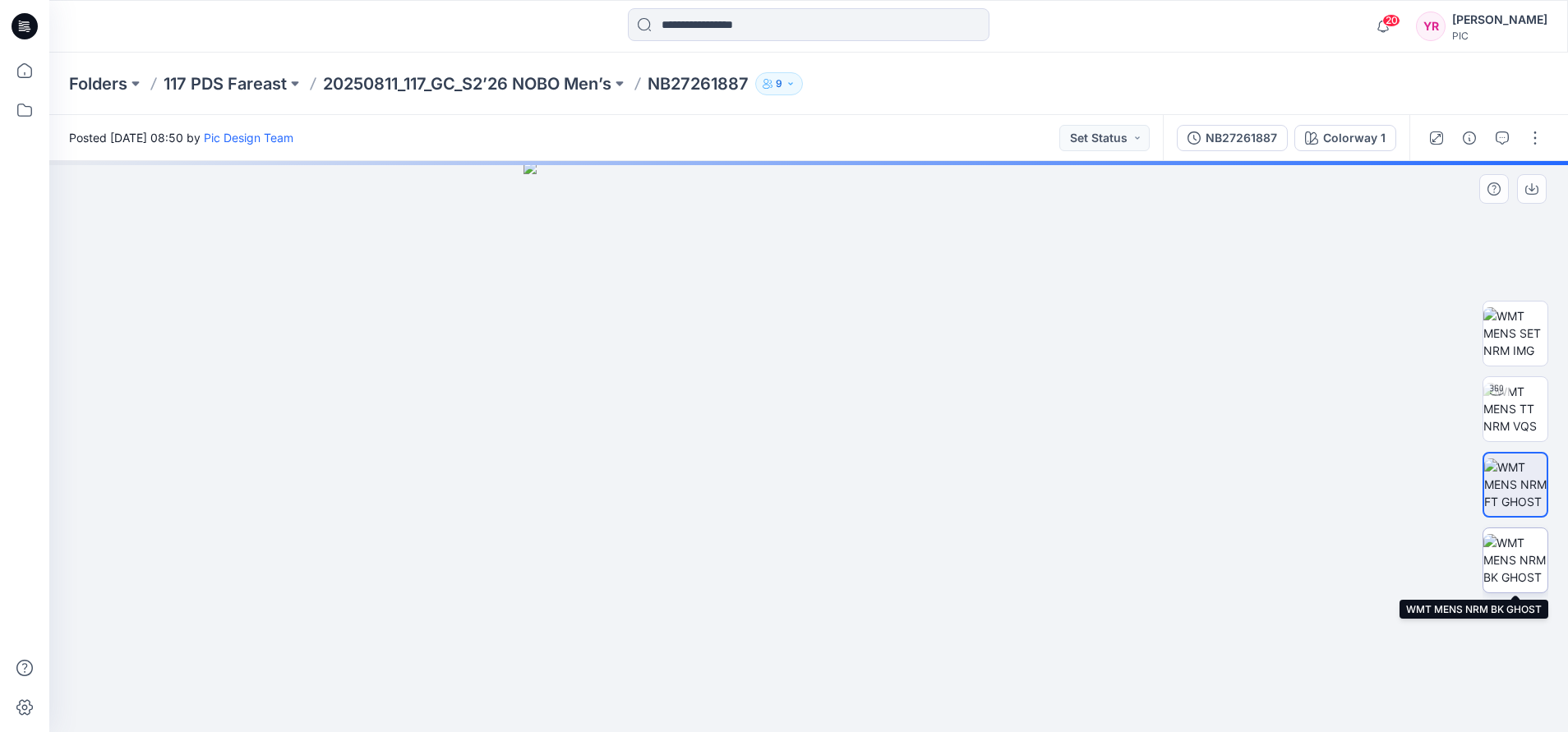
click at [1269, 553] on img at bounding box center [1515, 560] width 64 height 52
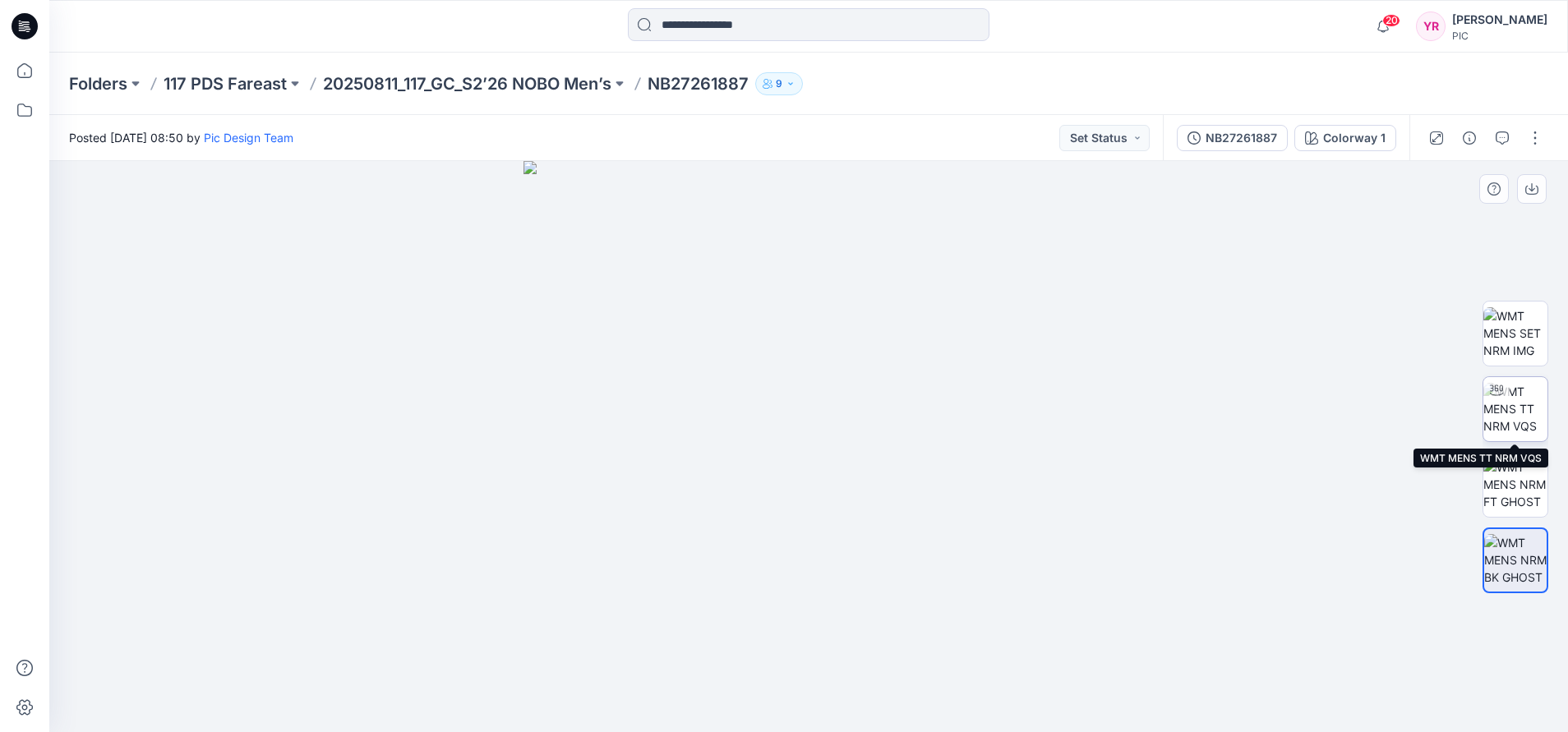
click at [1269, 418] on img at bounding box center [1515, 409] width 64 height 52
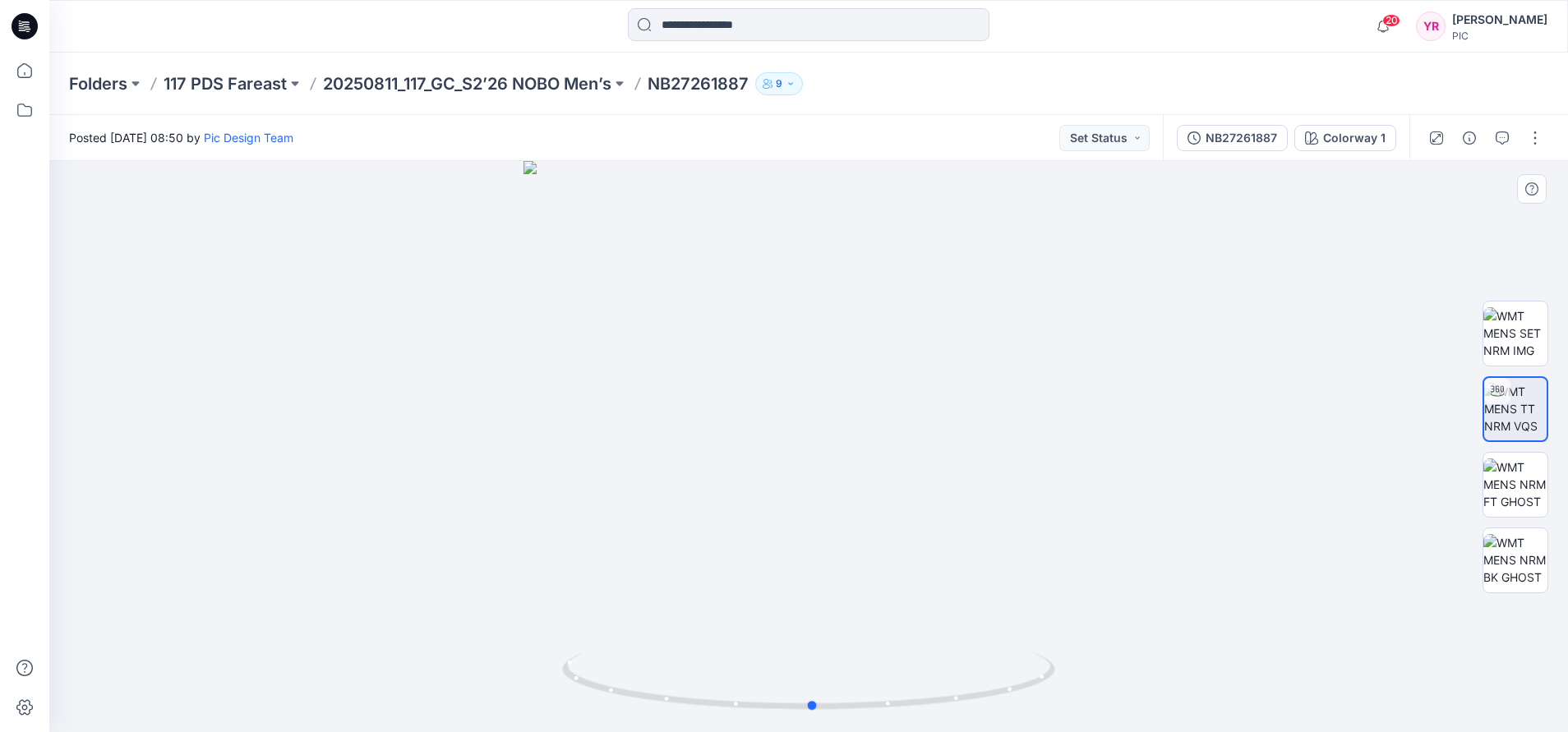
drag, startPoint x: 806, startPoint y: 713, endPoint x: 1304, endPoint y: 551, distance: 523.7
click at [1269, 551] on div at bounding box center [808, 447] width 1519 height 571
click at [1142, 131] on button "Set Status" at bounding box center [1104, 138] width 91 height 26
click at [1082, 216] on p "Accepted" at bounding box center [1064, 213] width 53 height 21
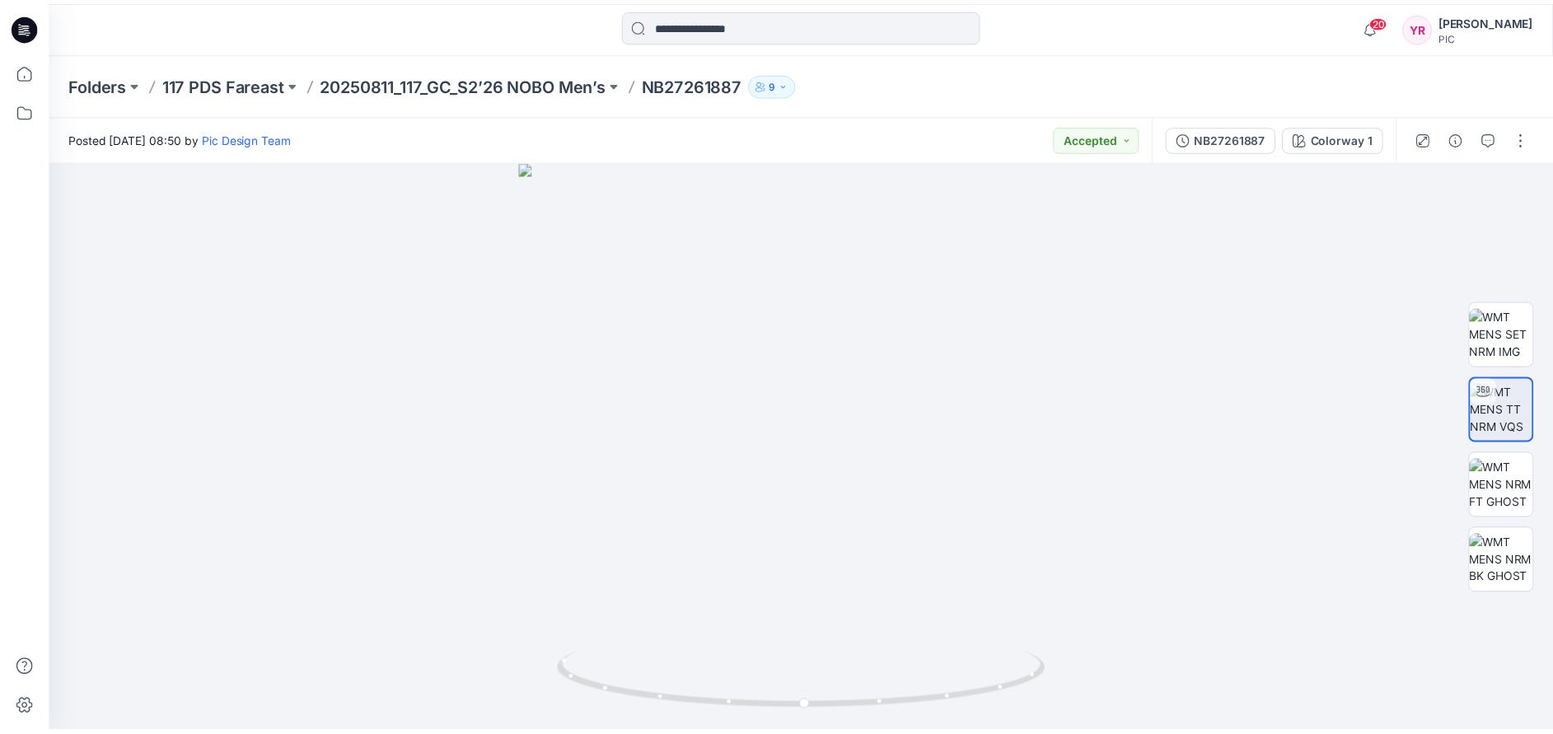
scroll to position [247, 0]
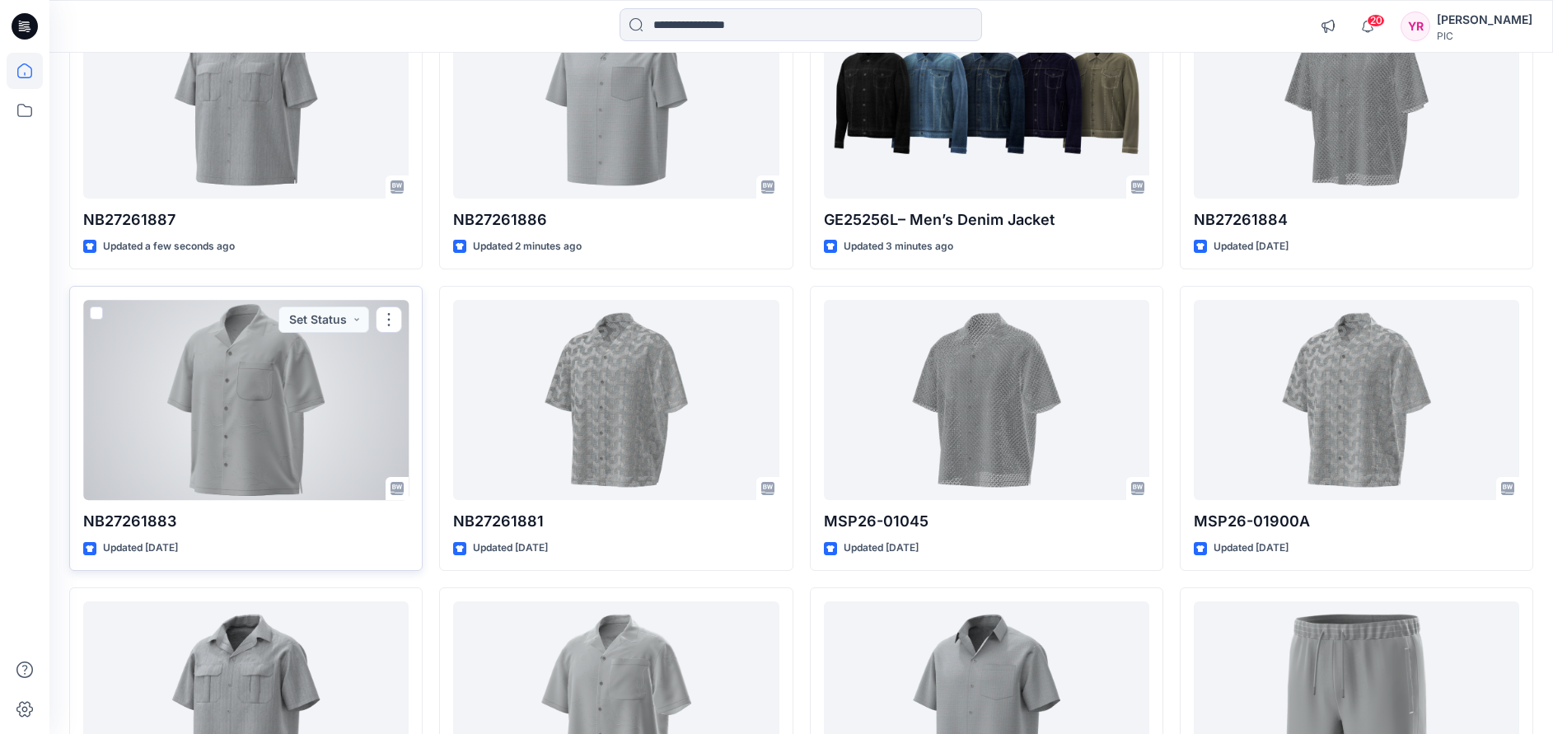
click at [290, 466] on div at bounding box center [245, 400] width 325 height 201
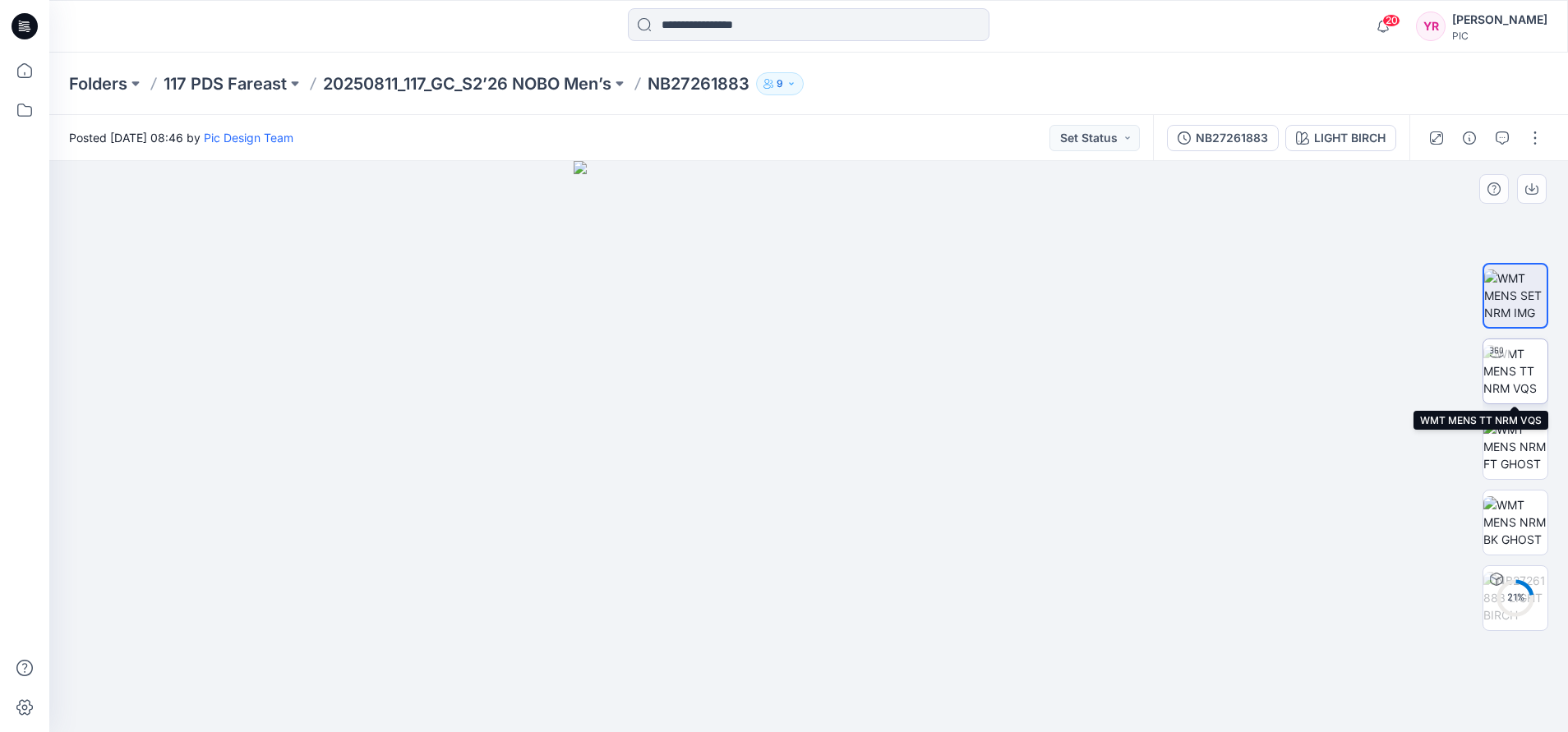
click at [1269, 365] on img at bounding box center [1515, 371] width 64 height 52
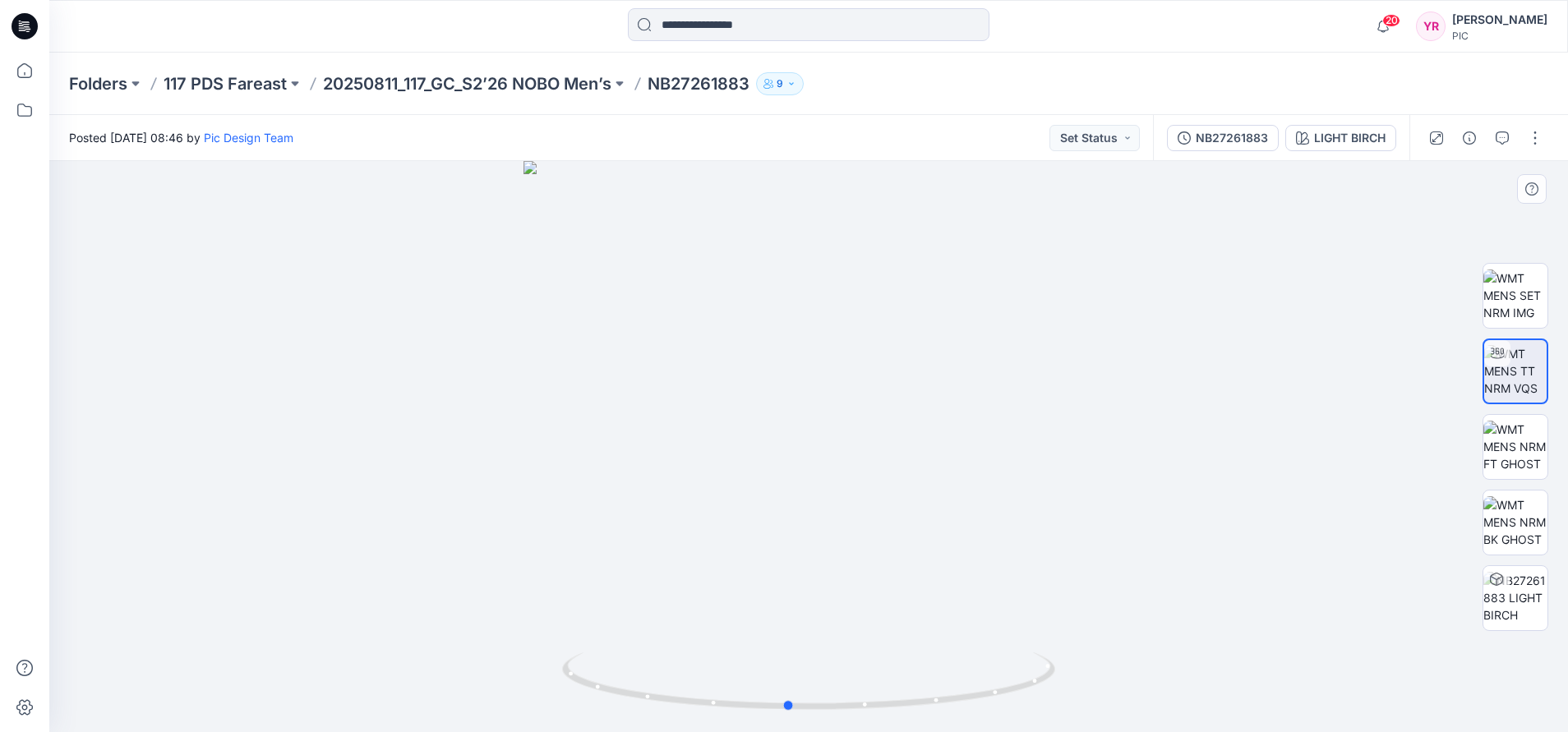
drag, startPoint x: 815, startPoint y: 712, endPoint x: 1287, endPoint y: 549, distance: 499.4
click at [1269, 549] on div at bounding box center [808, 447] width 1519 height 571
click at [1128, 140] on button "Set Status" at bounding box center [1094, 138] width 91 height 26
click at [1057, 212] on p "Accepted" at bounding box center [1051, 213] width 53 height 21
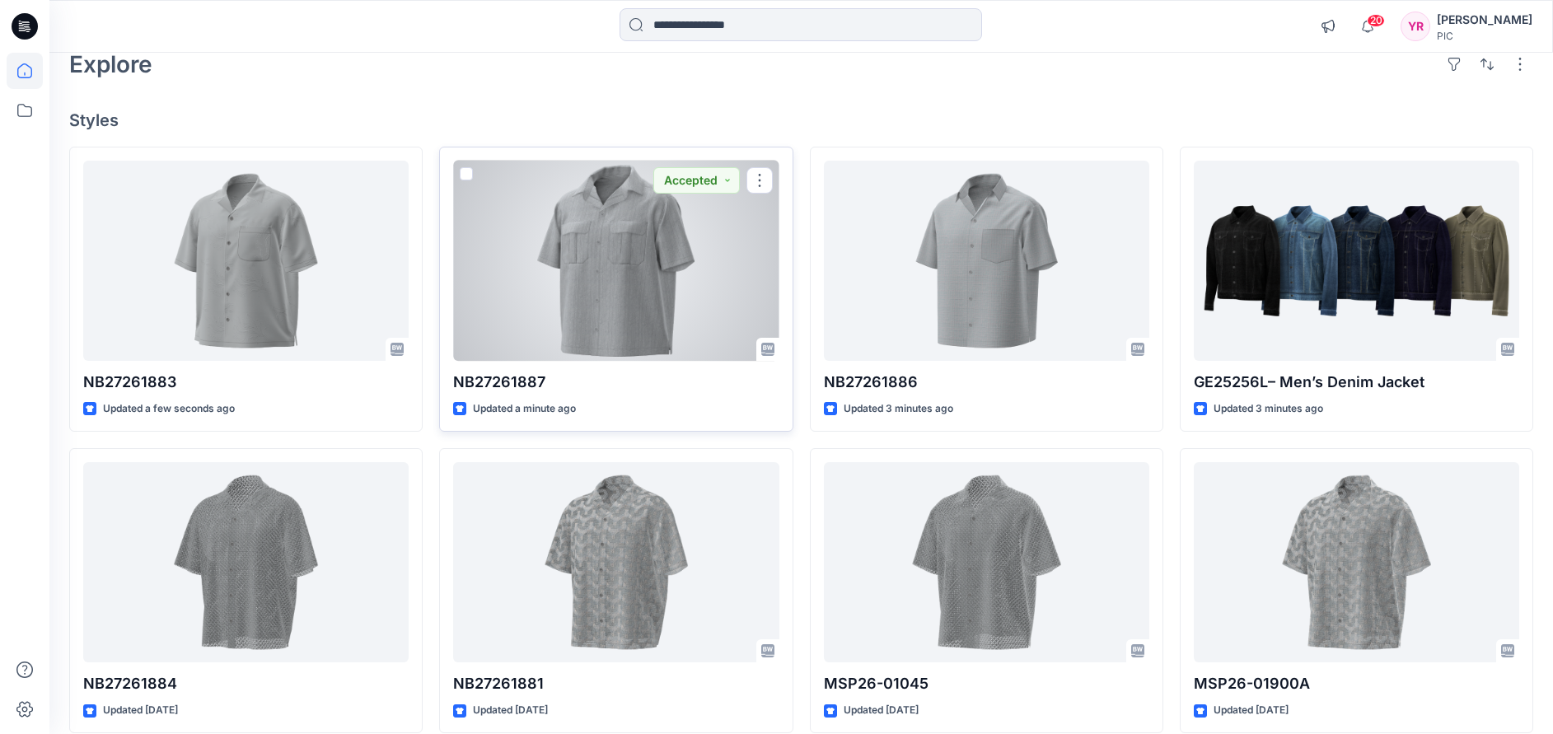
scroll to position [124, 0]
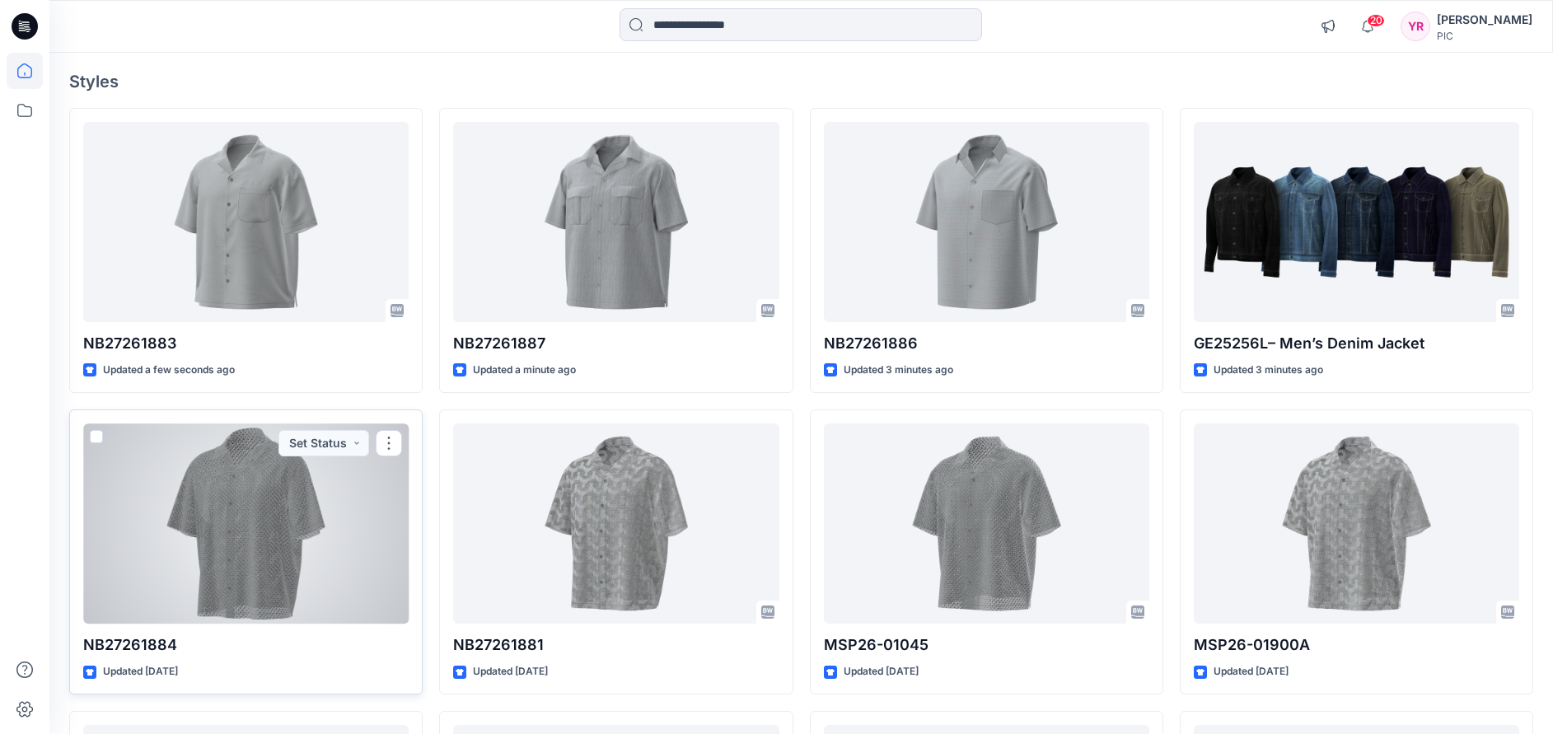
click at [320, 510] on div at bounding box center [245, 524] width 325 height 201
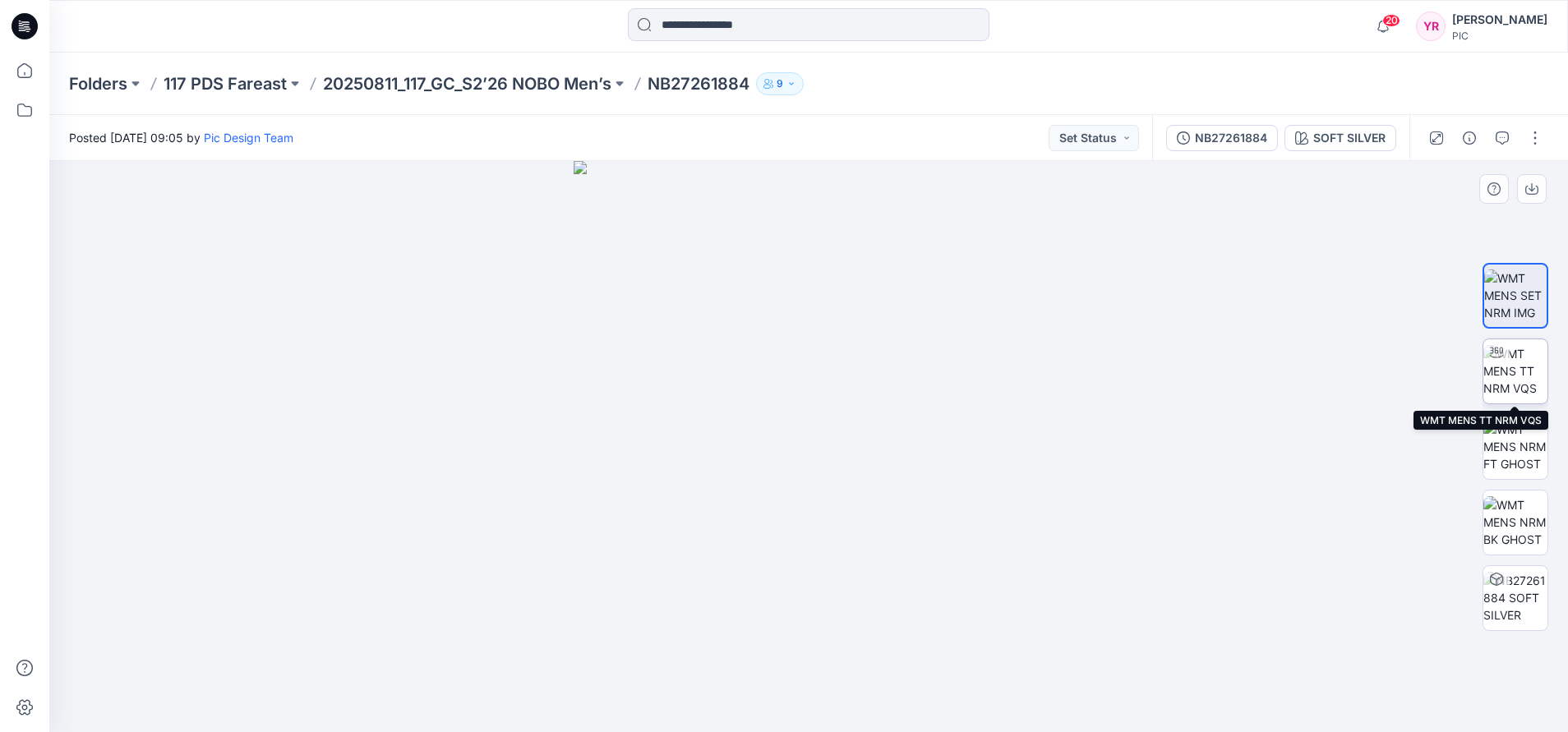
click at [1269, 377] on img at bounding box center [1515, 371] width 64 height 52
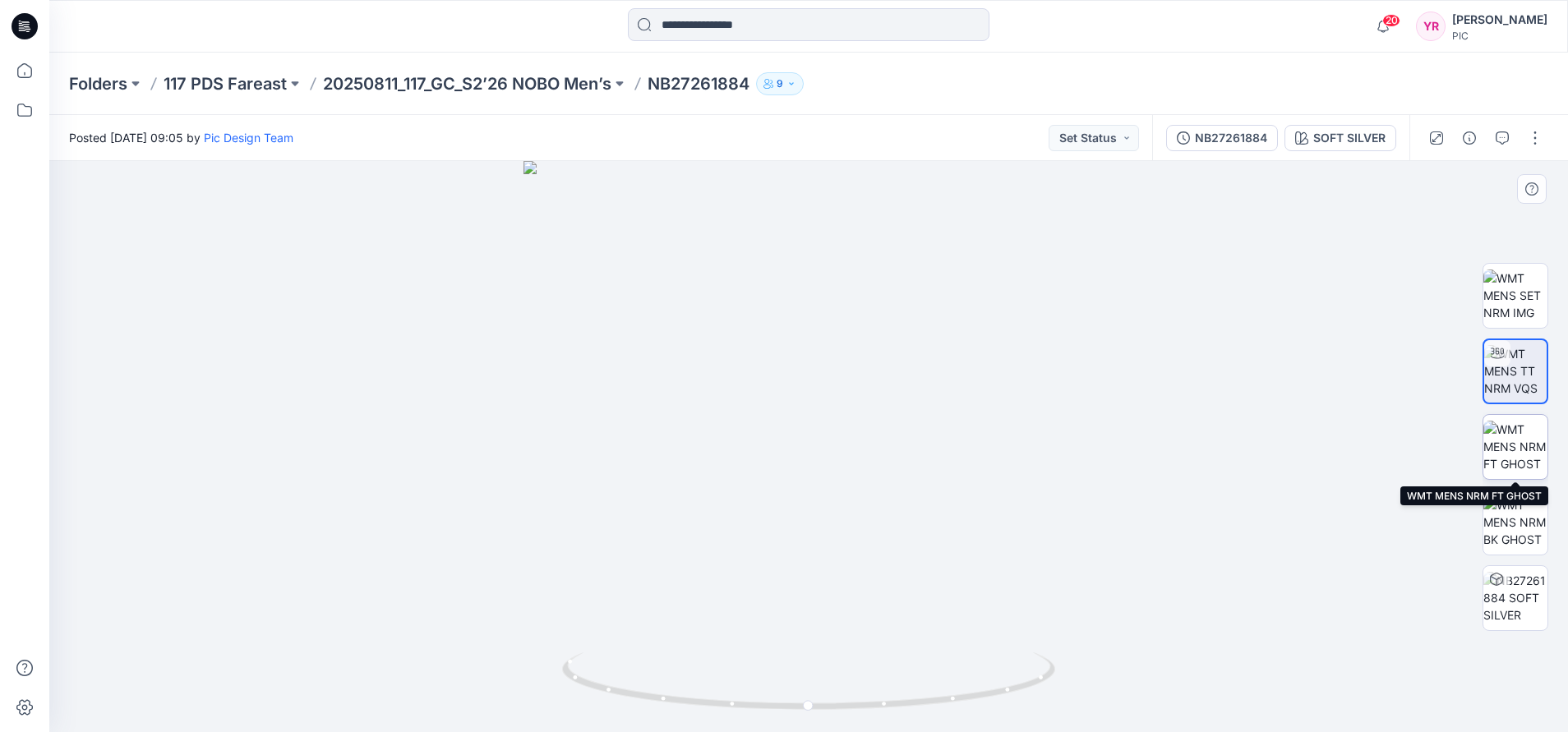
click at [1269, 458] on img at bounding box center [1515, 447] width 64 height 52
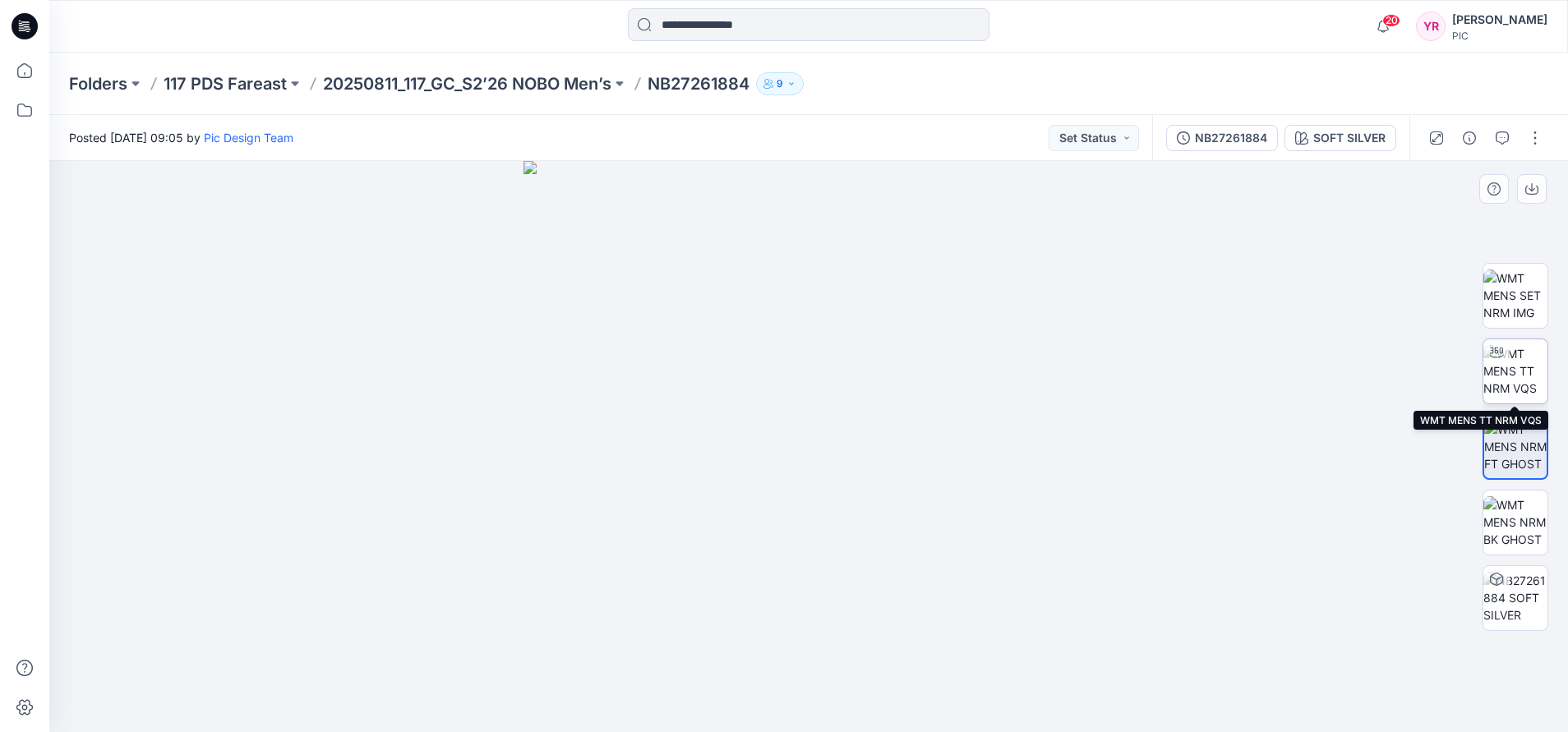
click at [1269, 397] on img at bounding box center [1515, 371] width 64 height 52
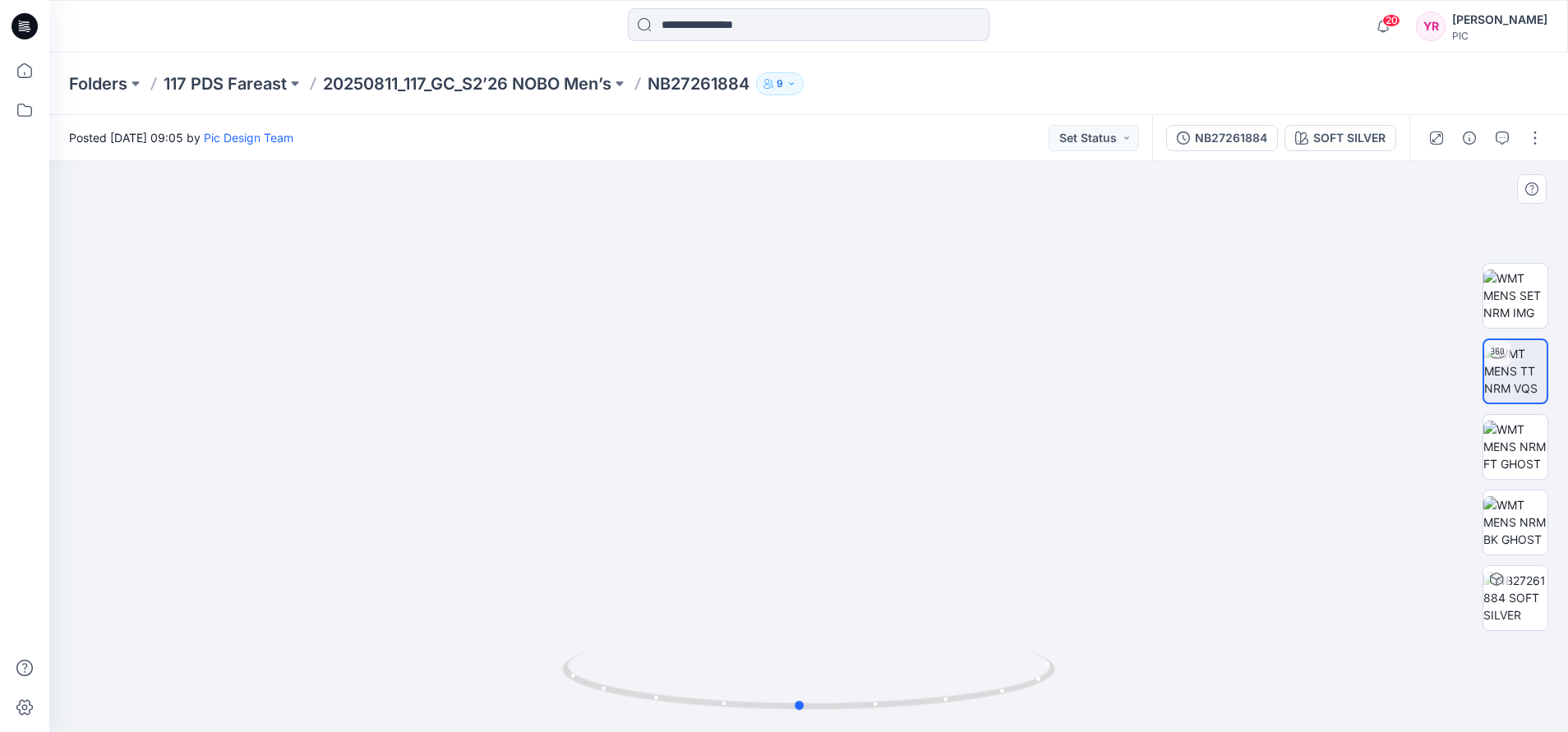
drag, startPoint x: 811, startPoint y: 711, endPoint x: 1296, endPoint y: 489, distance: 533.4
click at [1269, 489] on div at bounding box center [808, 447] width 1519 height 571
click at [1269, 455] on img at bounding box center [1515, 447] width 64 height 52
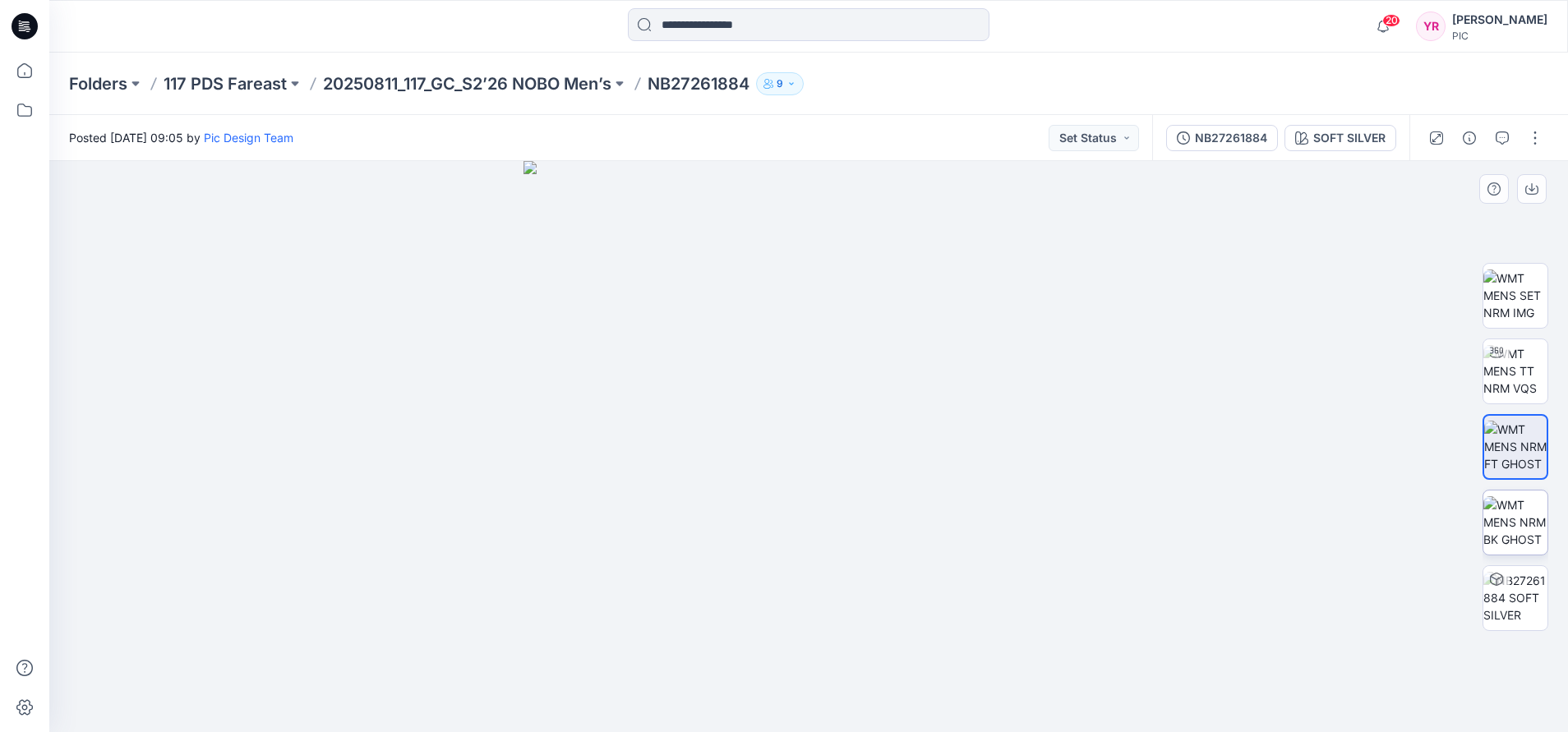
click at [1269, 538] on img at bounding box center [1515, 523] width 64 height 52
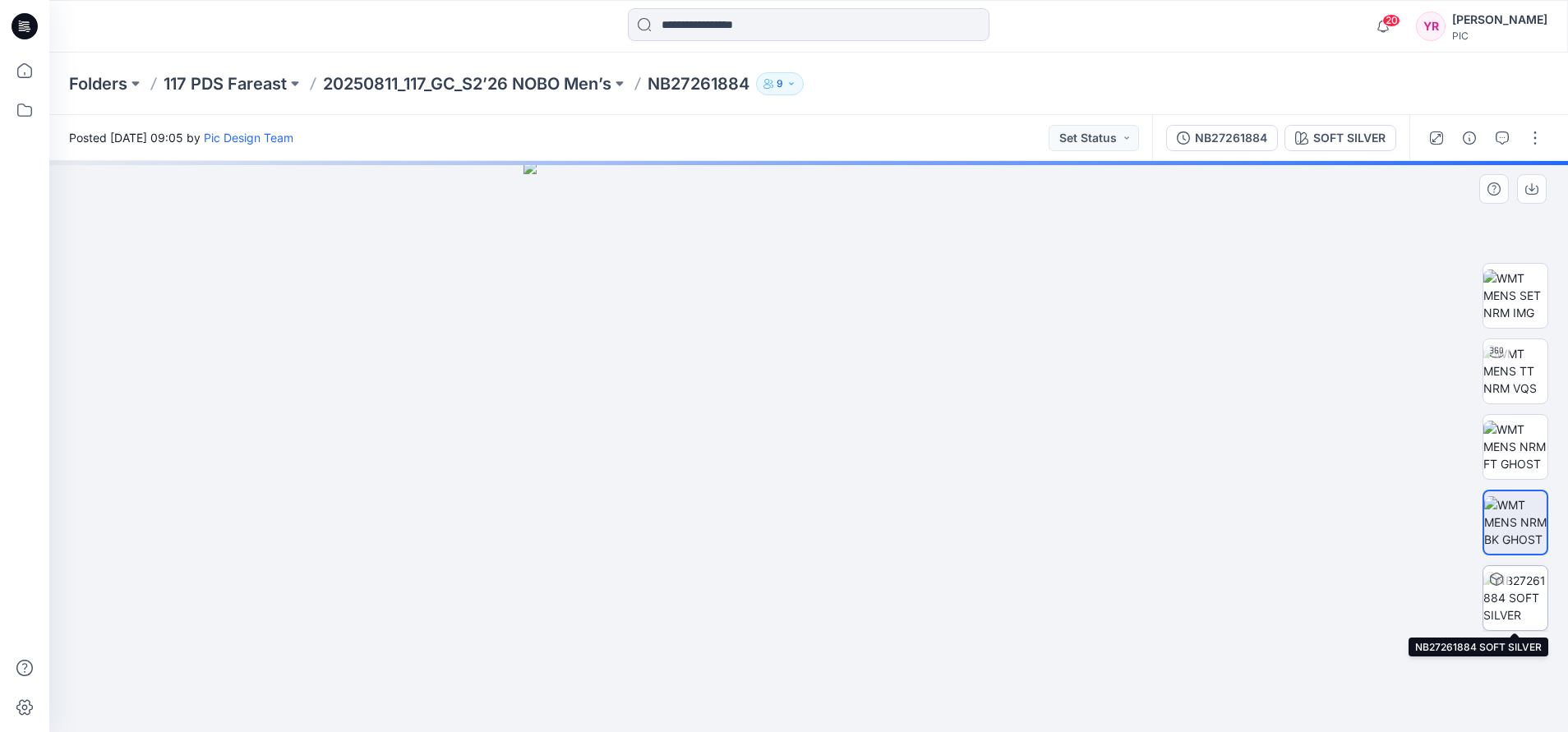
click at [1269, 607] on img at bounding box center [1515, 597] width 64 height 52
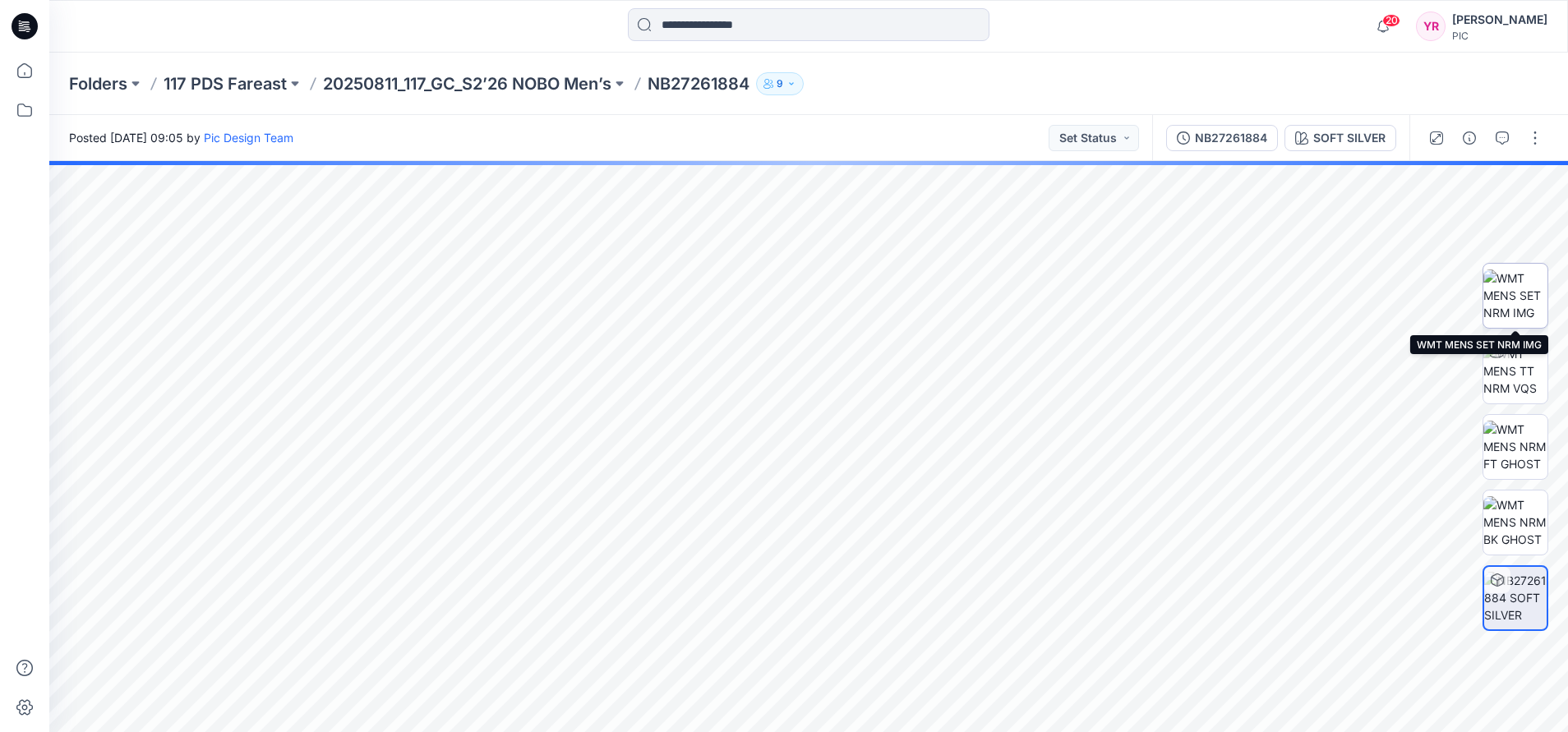
click at [1269, 283] on img at bounding box center [1515, 295] width 64 height 52
